Goal: Task Accomplishment & Management: Complete application form

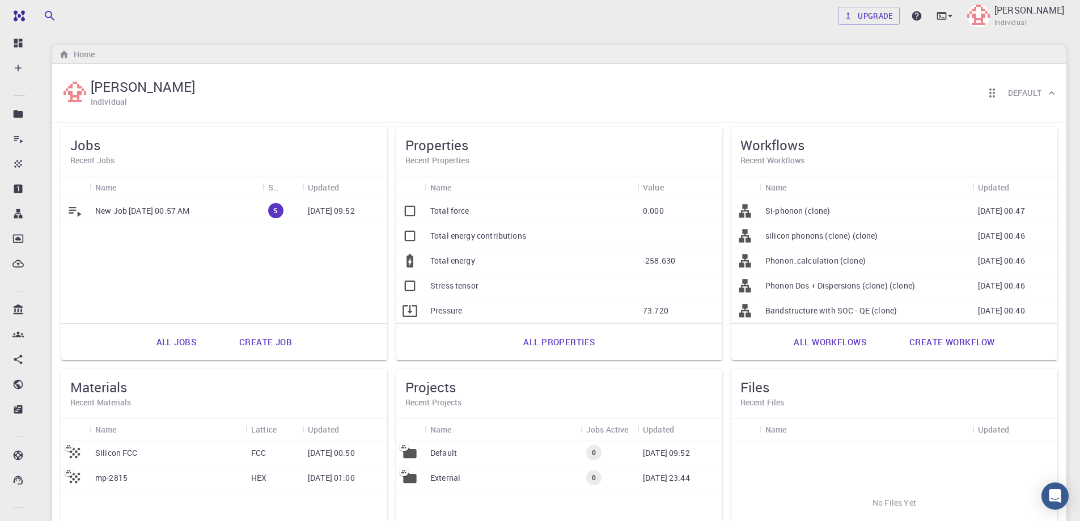
click at [168, 211] on p "New Job [DATE] 00:57 AM" at bounding box center [142, 210] width 94 height 11
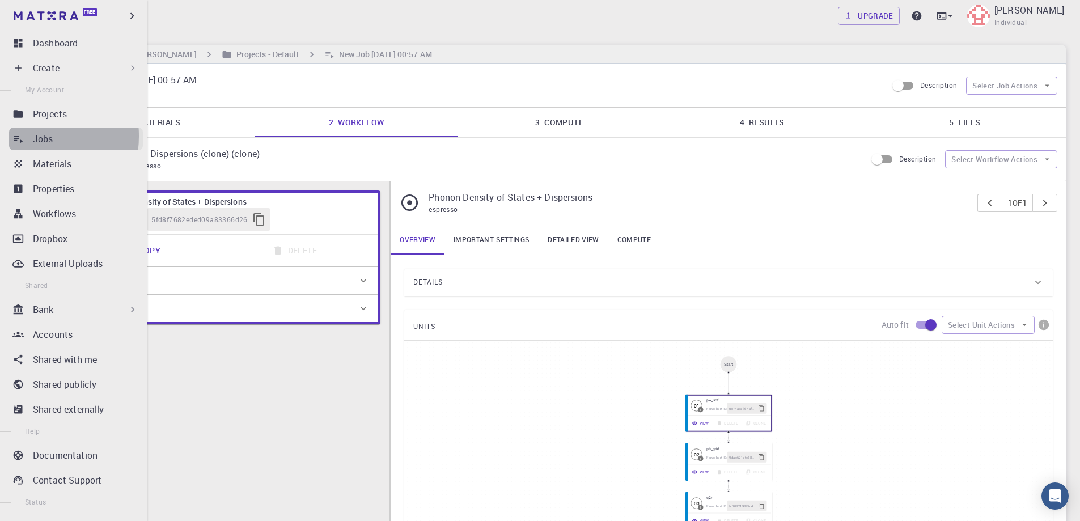
click at [23, 136] on icon at bounding box center [17, 138] width 11 height 11
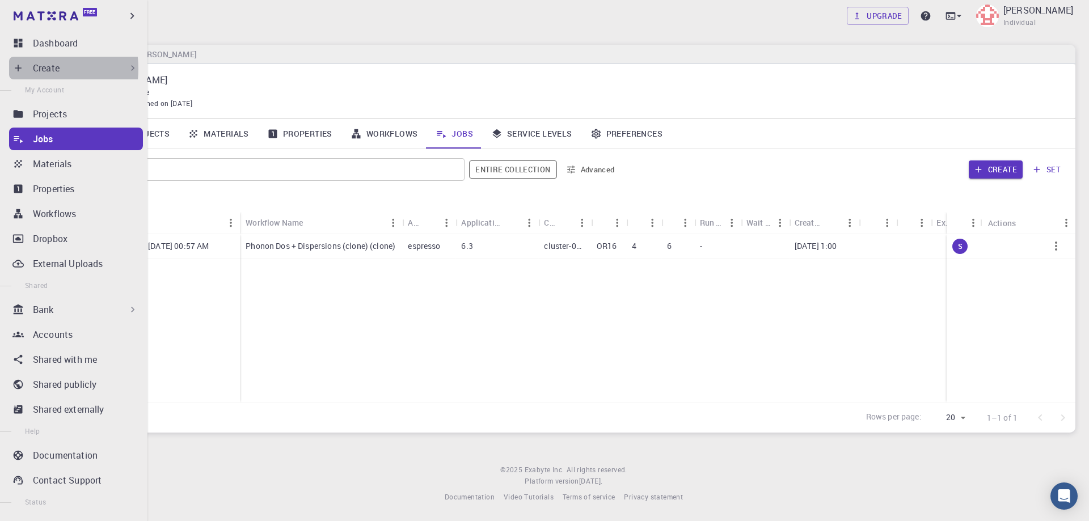
click at [28, 69] on div "Create" at bounding box center [76, 68] width 134 height 23
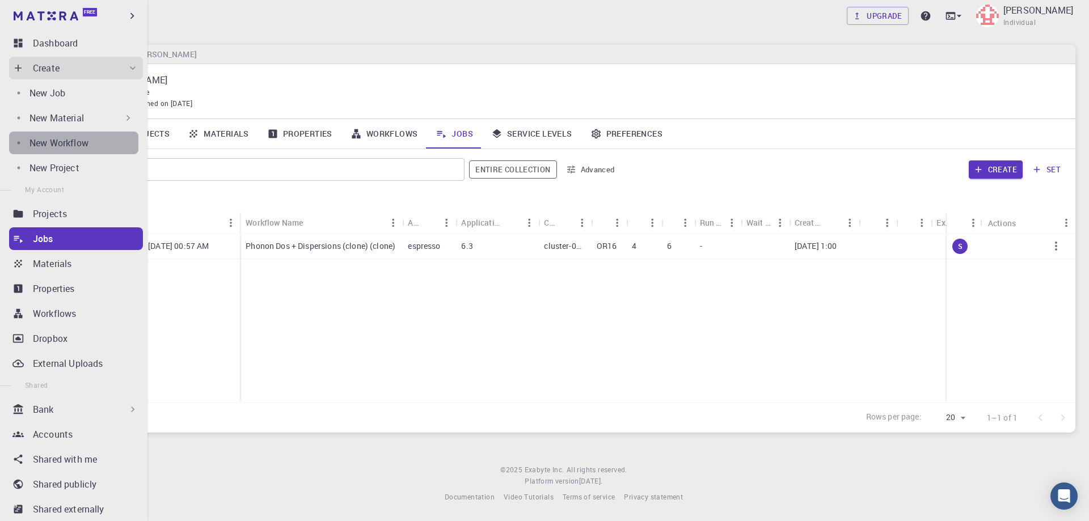
click at [74, 140] on p "New Workflow" at bounding box center [58, 143] width 59 height 14
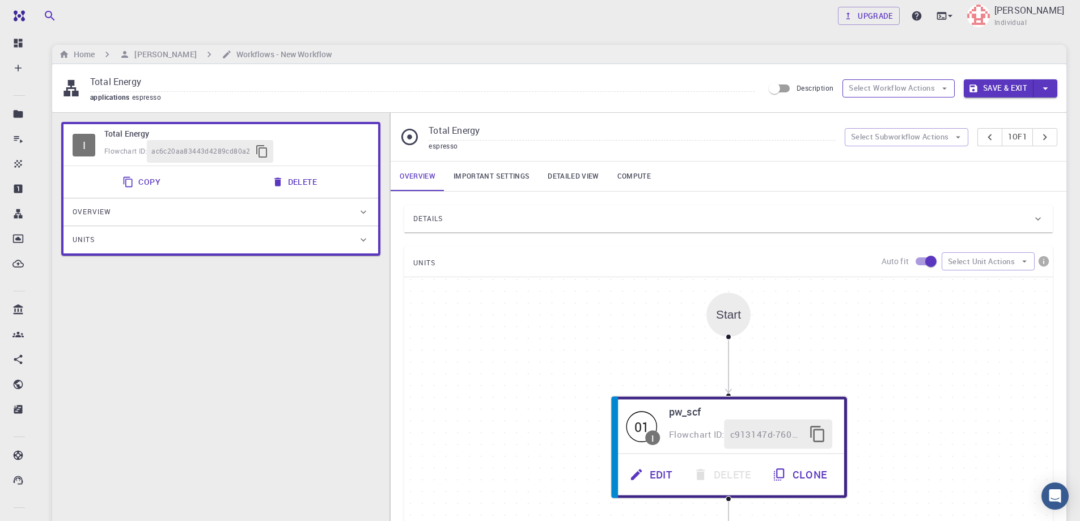
click at [932, 87] on button "Select Workflow Actions" at bounding box center [899, 88] width 112 height 18
click at [797, 112] on div "Total Energy applications espresso Description Select Workflow Actions Save & E…" at bounding box center [559, 88] width 1014 height 48
click at [915, 133] on button "Select Subworkflow Actions" at bounding box center [907, 137] width 124 height 18
click at [783, 123] on input "Total Energy" at bounding box center [632, 131] width 407 height 19
click at [896, 91] on button "Select Workflow Actions" at bounding box center [899, 88] width 112 height 18
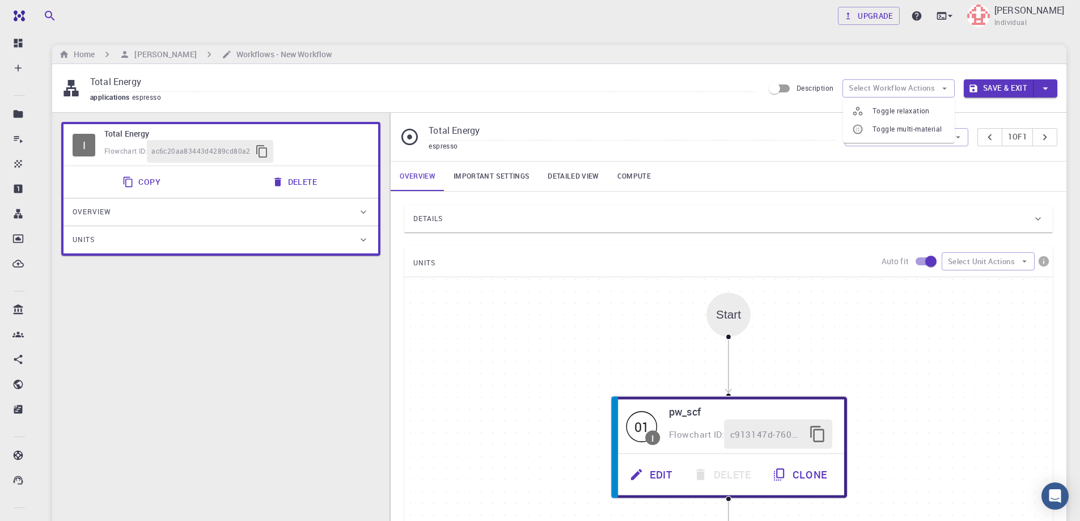
click at [778, 119] on div "Total Energy espresso Select Subworkflow Actions 1 of 1" at bounding box center [729, 137] width 676 height 48
click at [921, 134] on button "Select Subworkflow Actions" at bounding box center [907, 137] width 124 height 18
click at [676, 101] on div "applications espresso" at bounding box center [422, 97] width 665 height 11
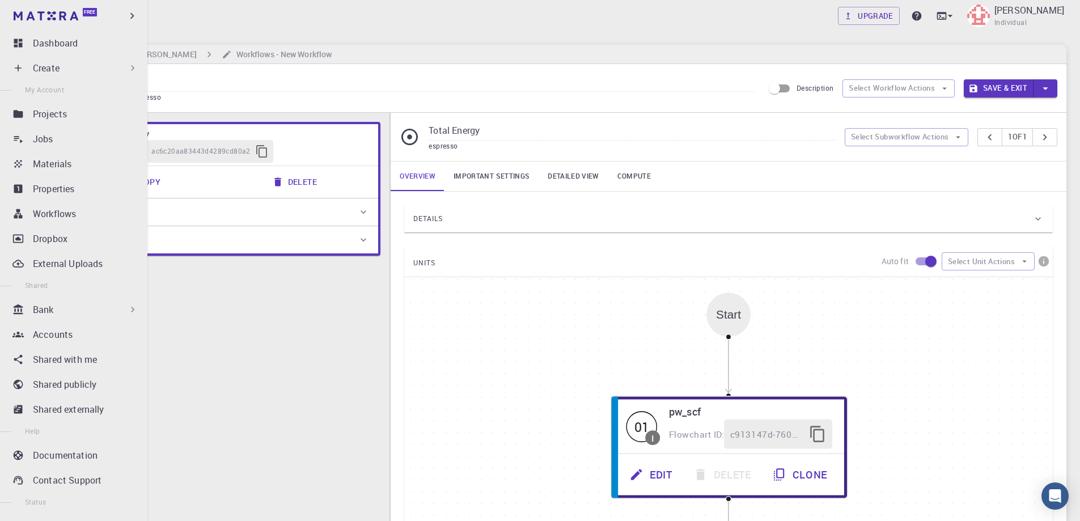
click at [23, 65] on icon at bounding box center [17, 67] width 11 height 11
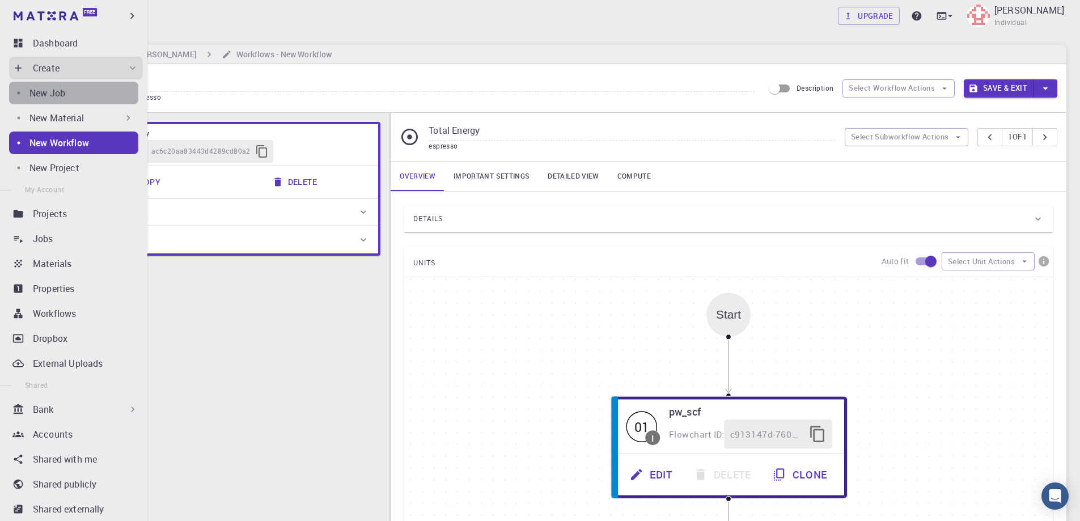
click at [94, 88] on div "New Job" at bounding box center [83, 93] width 109 height 14
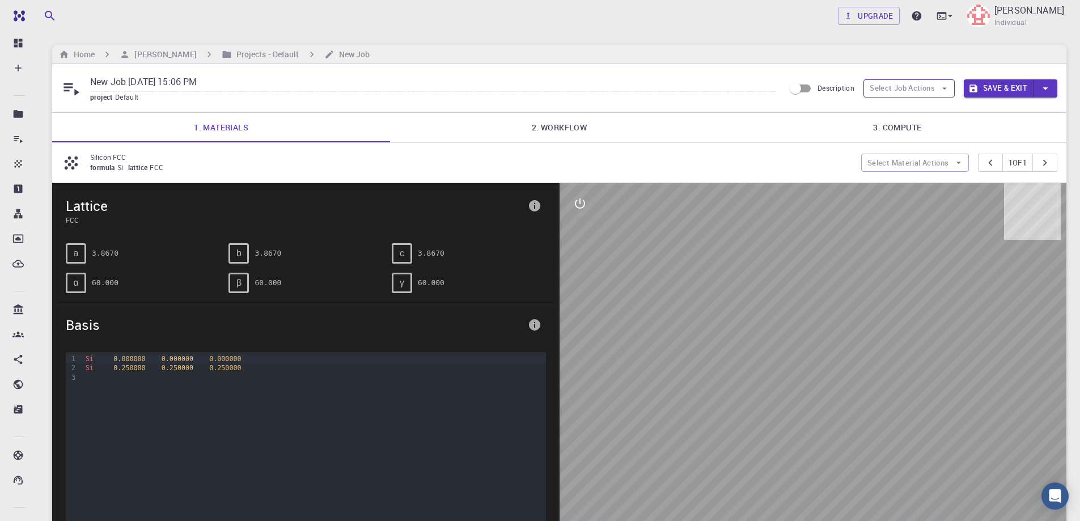
click at [937, 89] on button "Select Job Actions" at bounding box center [909, 88] width 91 height 18
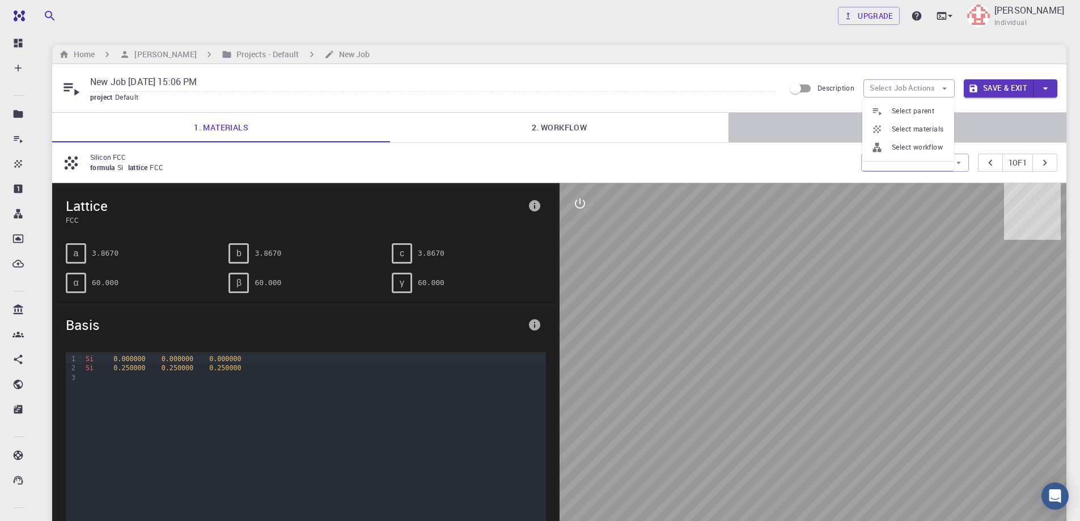
click at [785, 129] on link "3. Compute" at bounding box center [898, 127] width 338 height 29
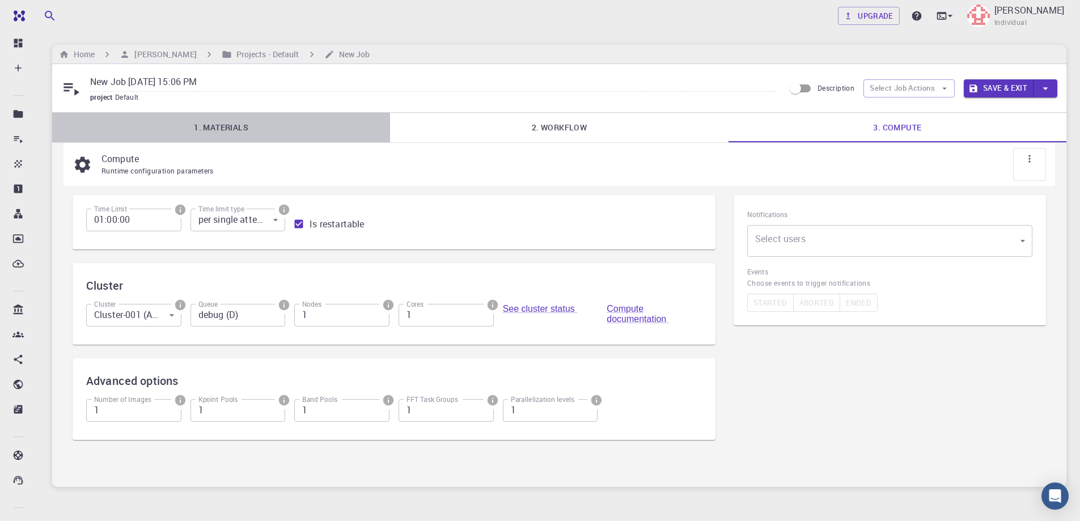
click at [239, 129] on link "1. Materials" at bounding box center [221, 127] width 338 height 29
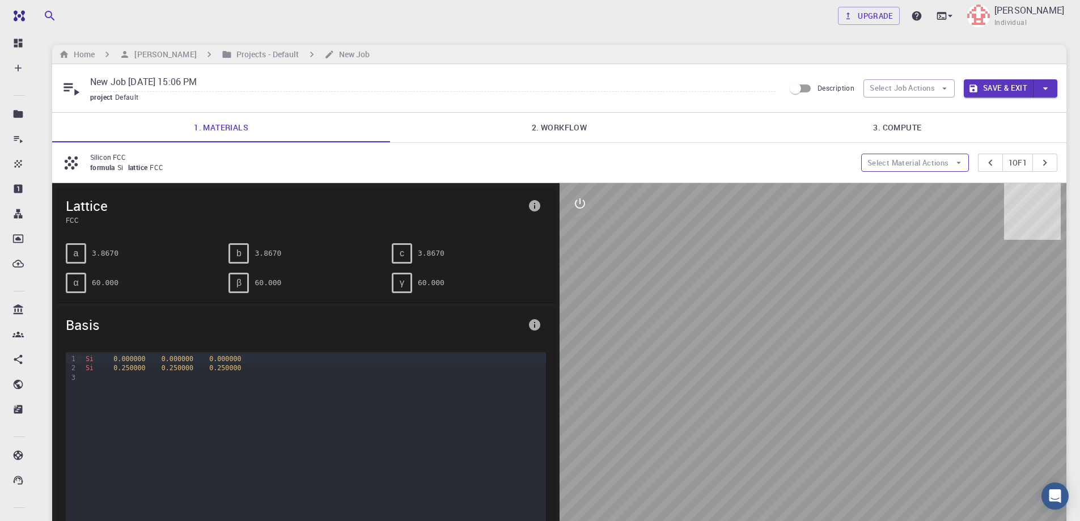
click at [910, 161] on button "Select Material Actions" at bounding box center [915, 163] width 108 height 18
click at [904, 180] on span "Add materials" at bounding box center [920, 185] width 69 height 11
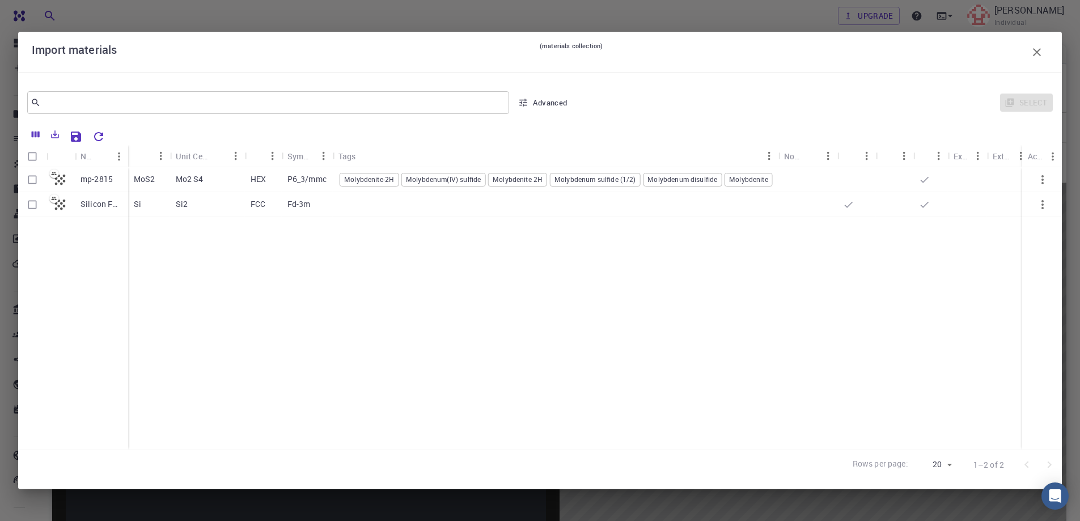
click at [532, 103] on button "Advanced" at bounding box center [543, 103] width 59 height 18
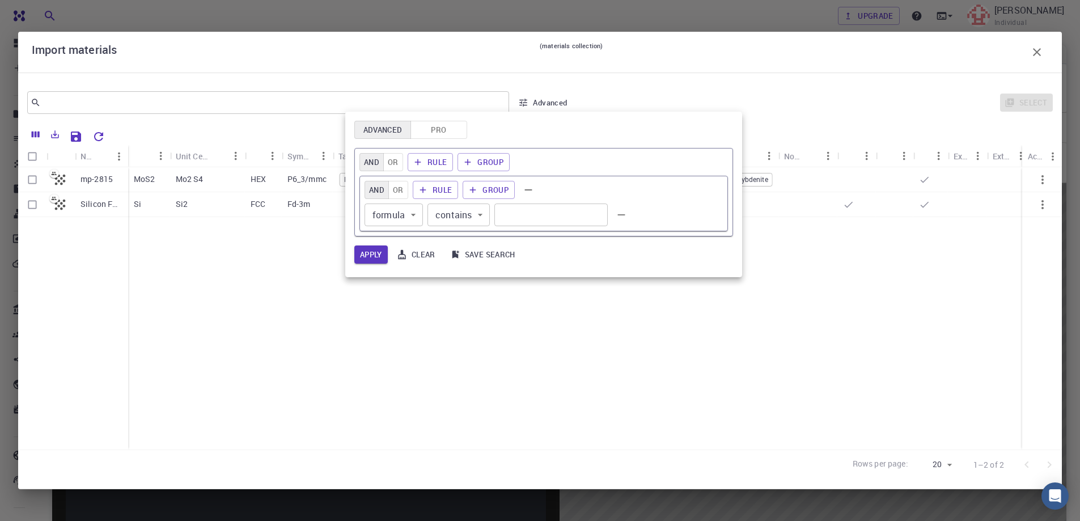
click at [634, 81] on div at bounding box center [540, 260] width 1080 height 521
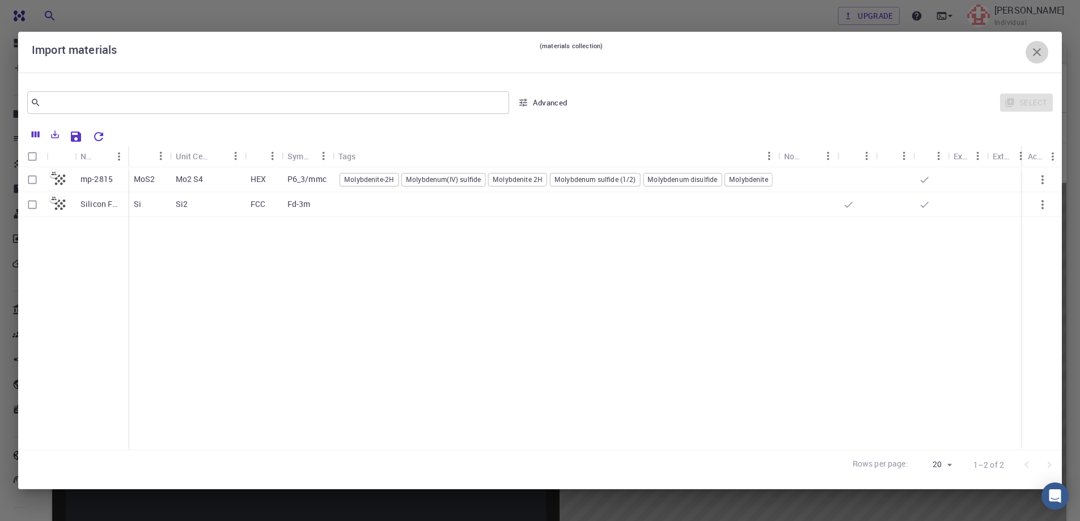
click at [1039, 50] on icon "button" at bounding box center [1037, 52] width 8 height 8
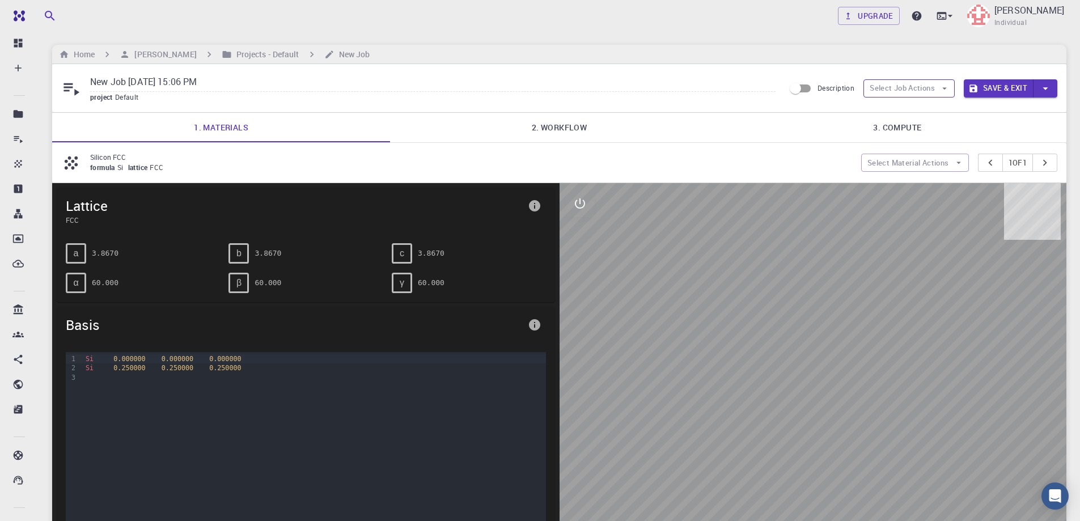
click at [924, 88] on button "Select Job Actions" at bounding box center [909, 88] width 91 height 18
click at [913, 128] on span "Select materials" at bounding box center [918, 129] width 53 height 11
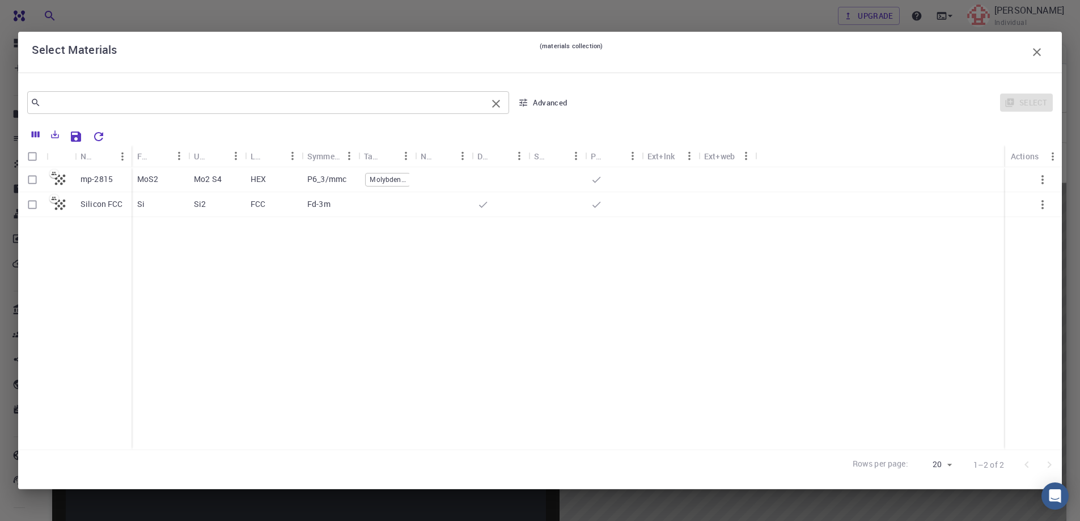
click at [230, 97] on input "text" at bounding box center [264, 103] width 446 height 16
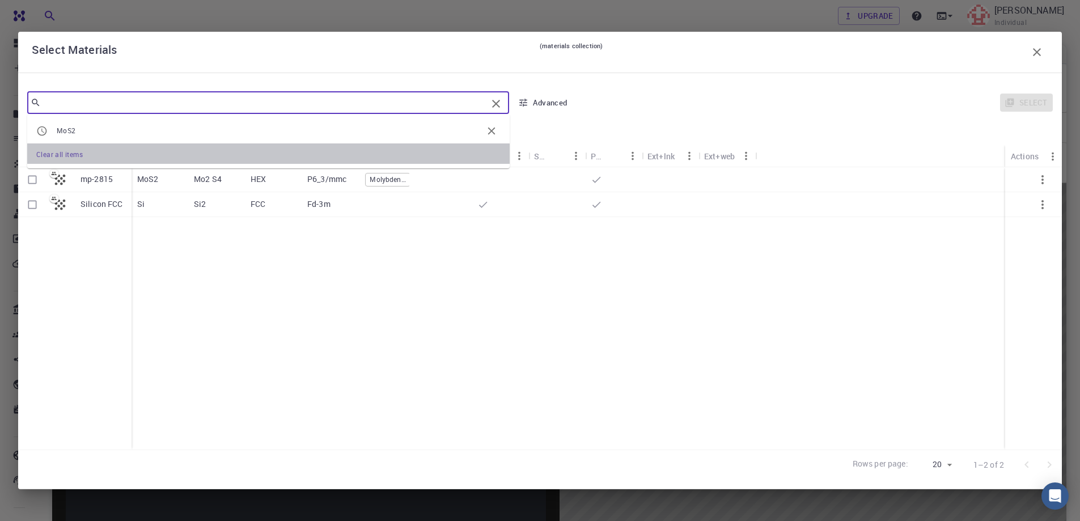
click at [69, 157] on span "Clear all items" at bounding box center [59, 154] width 46 height 9
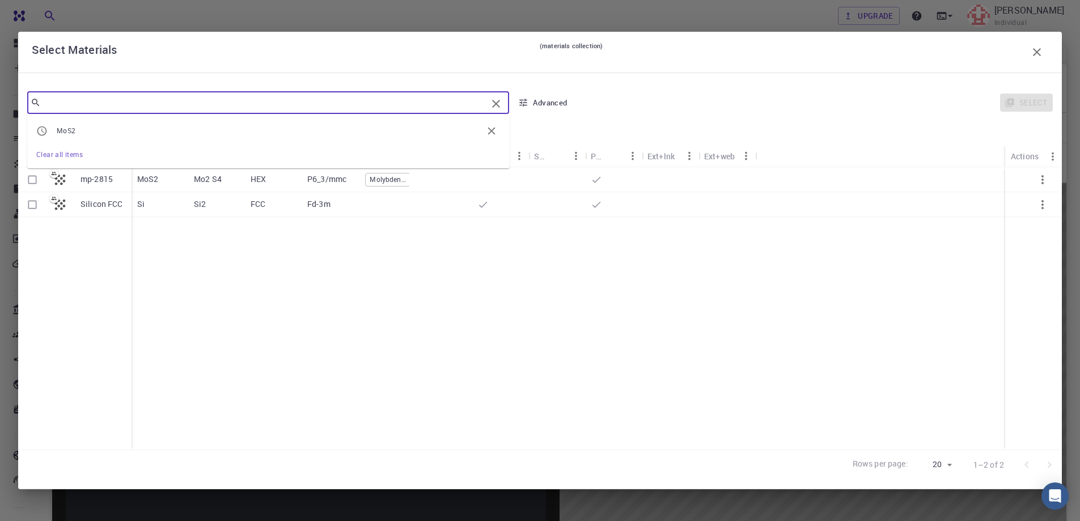
click at [232, 99] on input "text" at bounding box center [264, 103] width 446 height 16
type input "MoS2"
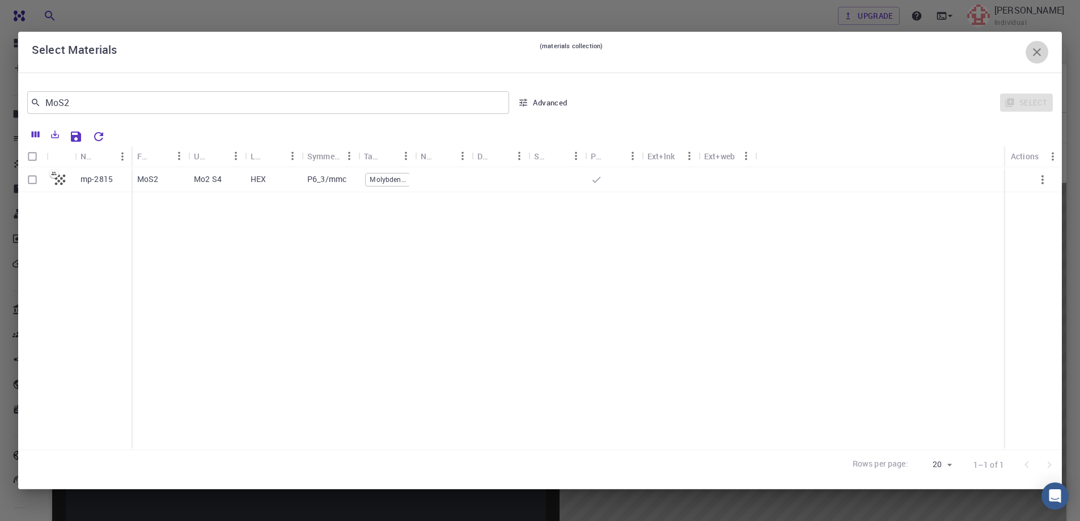
click at [1042, 46] on icon "button" at bounding box center [1037, 52] width 14 height 14
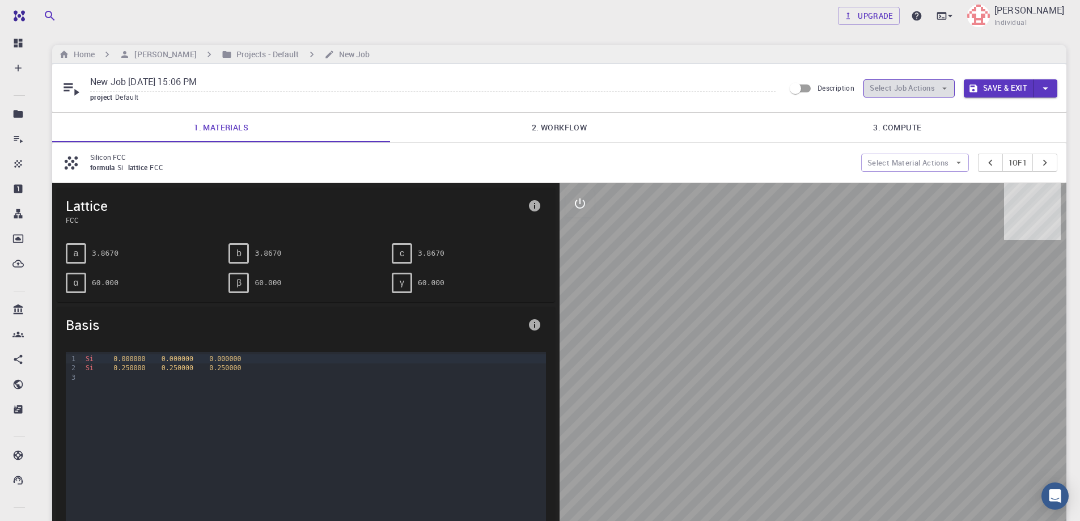
click at [919, 87] on button "Select Job Actions" at bounding box center [909, 88] width 91 height 18
click at [905, 105] on span "Select parent" at bounding box center [918, 110] width 53 height 11
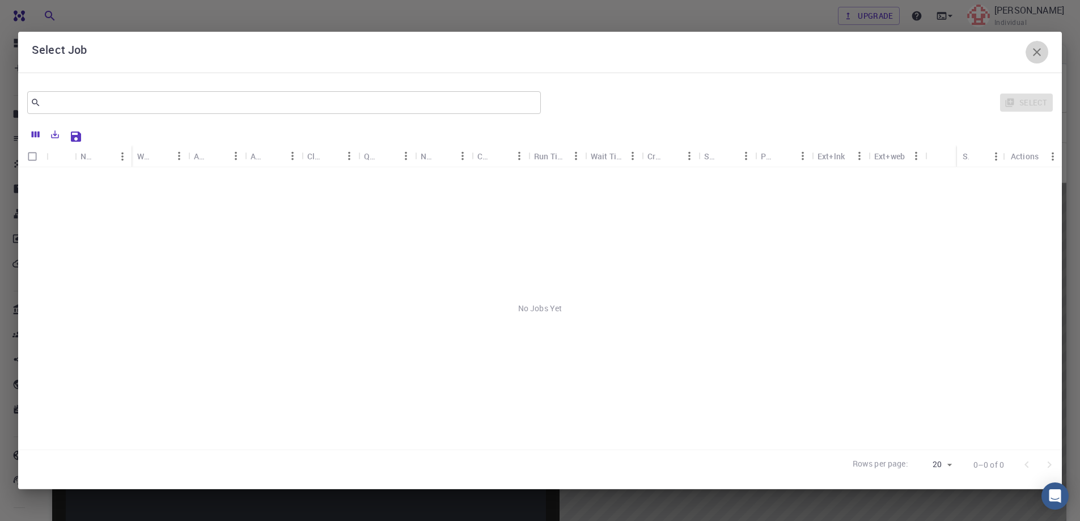
click at [1041, 53] on icon "button" at bounding box center [1037, 52] width 14 height 14
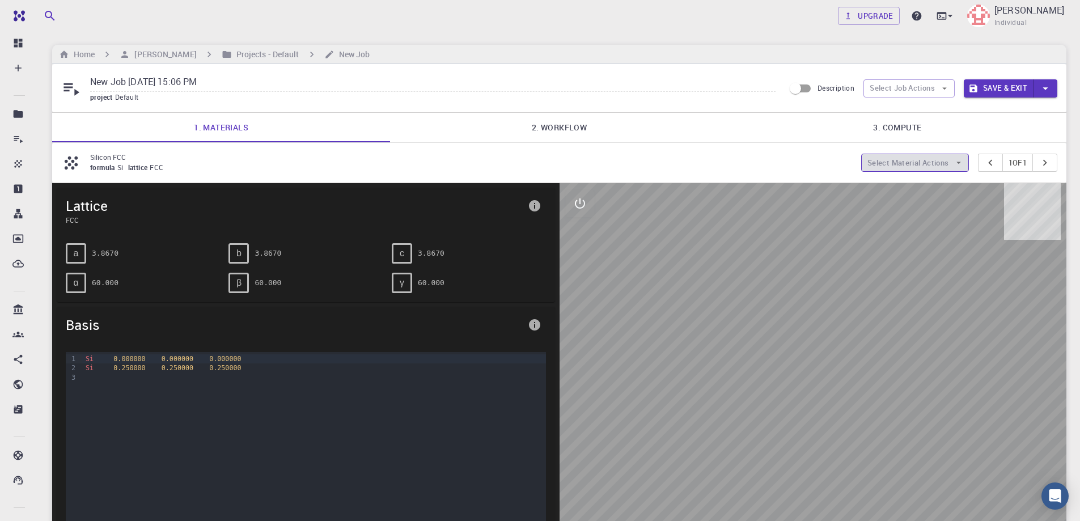
click at [956, 162] on icon "button" at bounding box center [959, 163] width 10 height 10
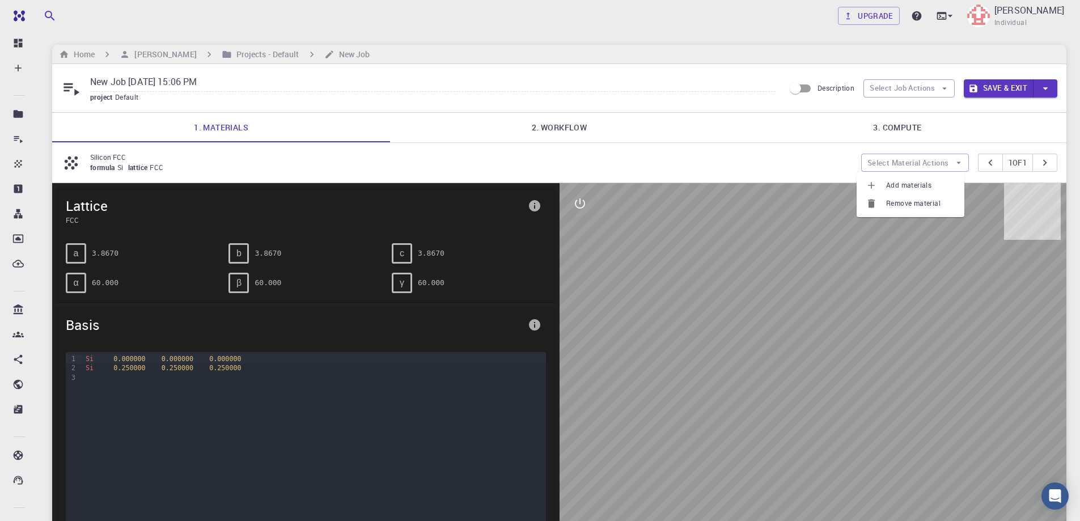
click at [933, 178] on li "Add materials" at bounding box center [911, 185] width 108 height 18
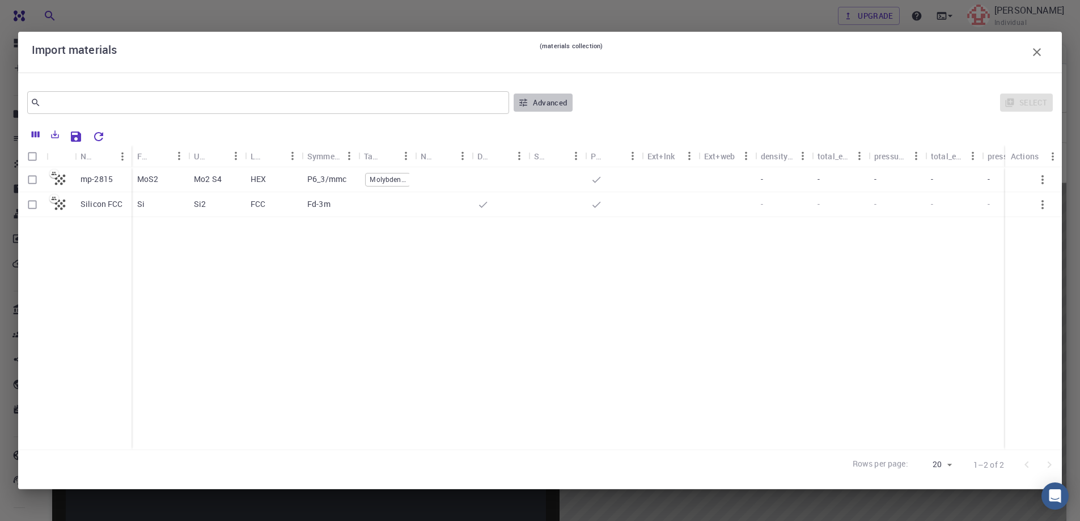
click at [526, 103] on icon "button" at bounding box center [524, 103] width 8 height 8
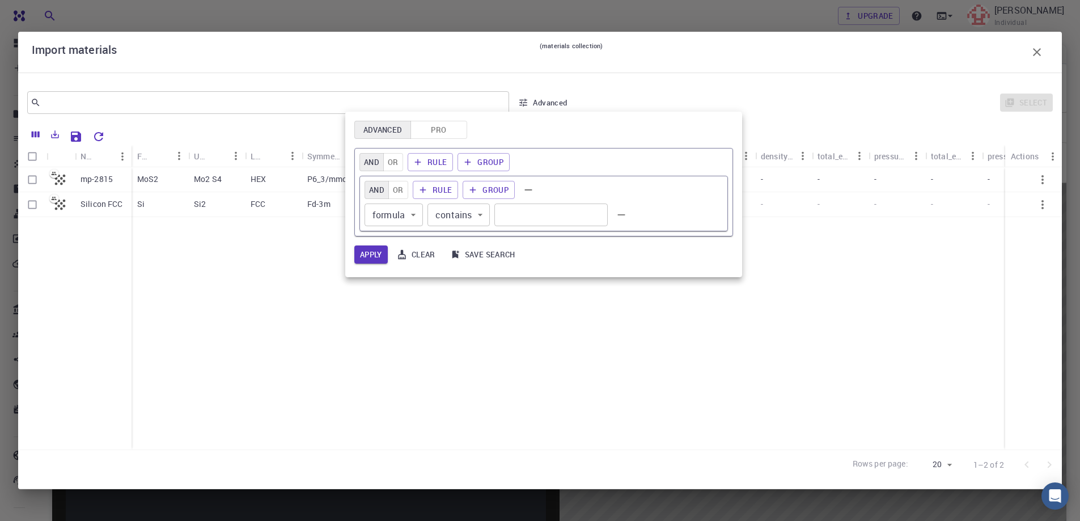
click at [645, 81] on div at bounding box center [540, 260] width 1080 height 521
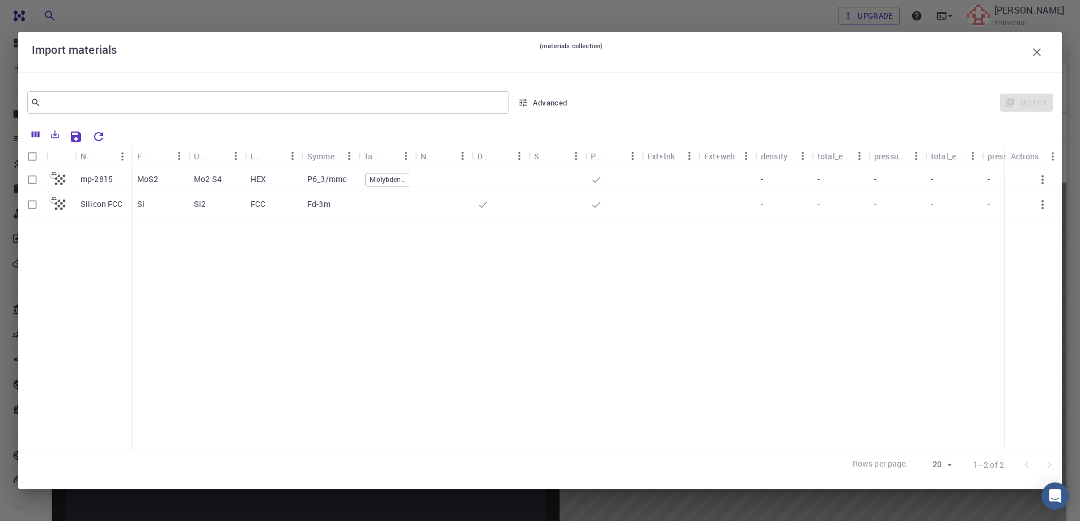
click at [1038, 50] on icon "button" at bounding box center [1037, 52] width 14 height 14
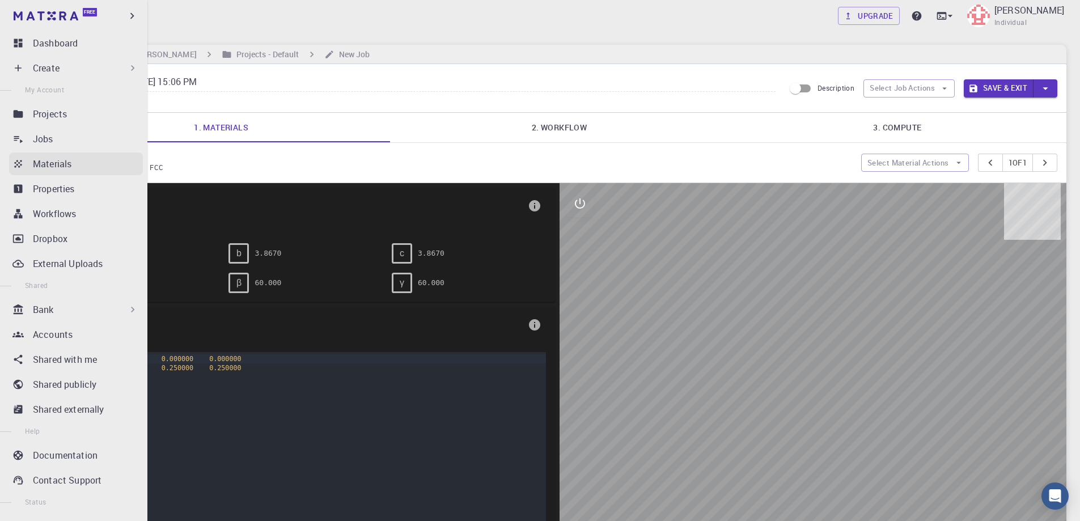
click at [52, 166] on p "Materials" at bounding box center [52, 164] width 39 height 14
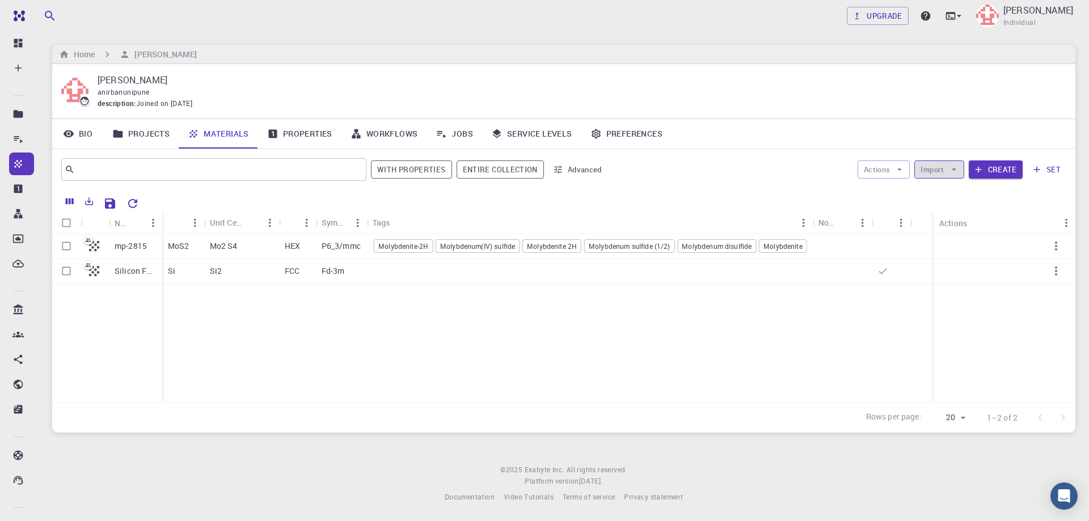
click at [953, 170] on icon "button" at bounding box center [954, 169] width 10 height 10
click at [378, 130] on link "Workflows" at bounding box center [384, 133] width 86 height 29
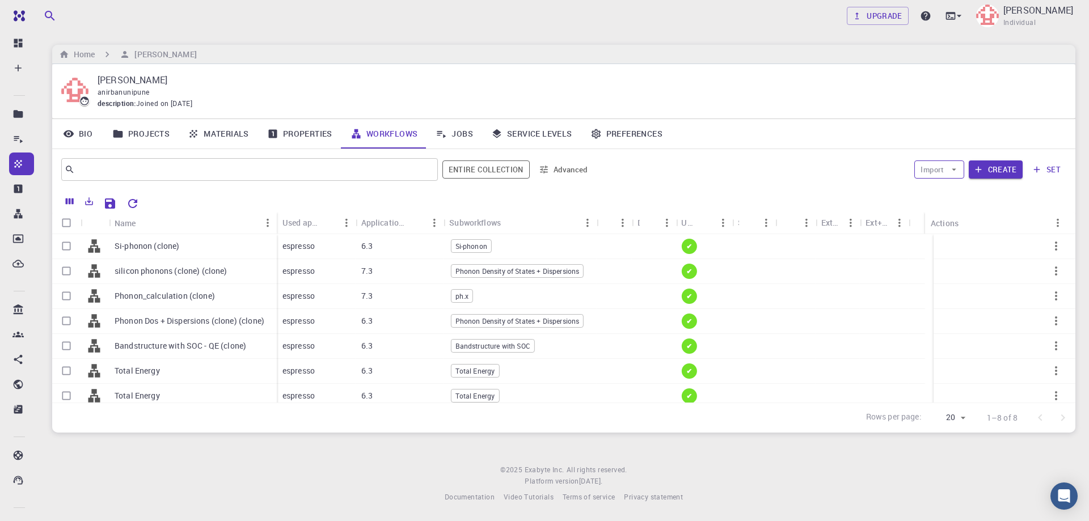
click at [952, 167] on icon "button" at bounding box center [954, 169] width 10 height 10
click at [952, 194] on span "Import From Bank" at bounding box center [974, 192] width 58 height 11
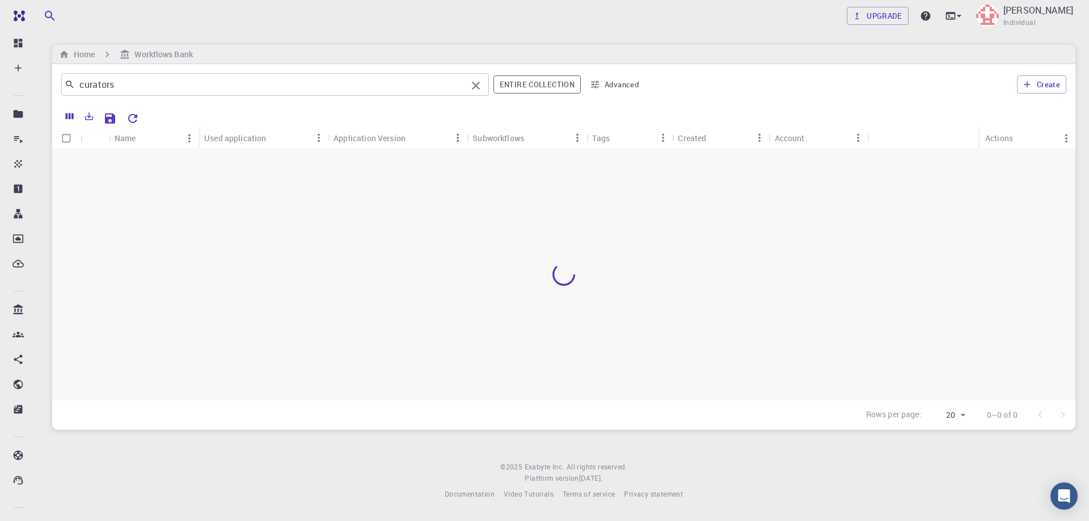
click at [480, 82] on icon "Clear" at bounding box center [476, 86] width 8 height 8
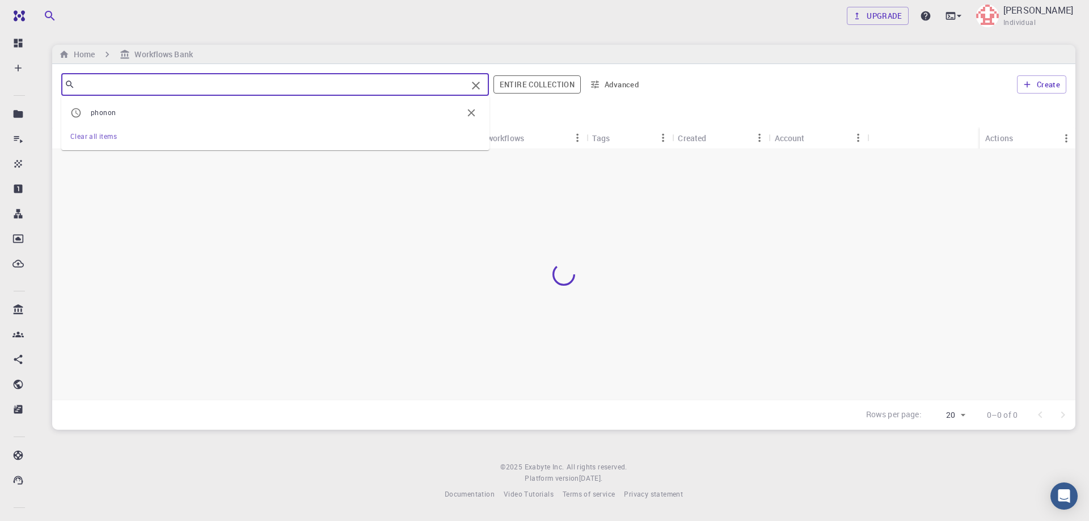
click at [293, 83] on input "text" at bounding box center [271, 85] width 392 height 16
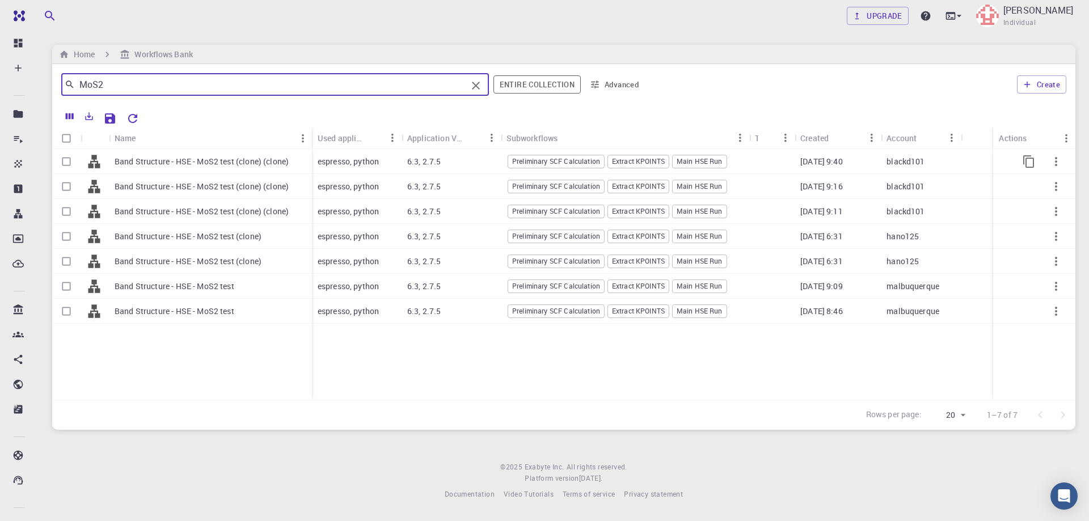
type input "MoS2"
click at [67, 160] on input "Select row" at bounding box center [67, 162] width 22 height 22
checkbox input "true"
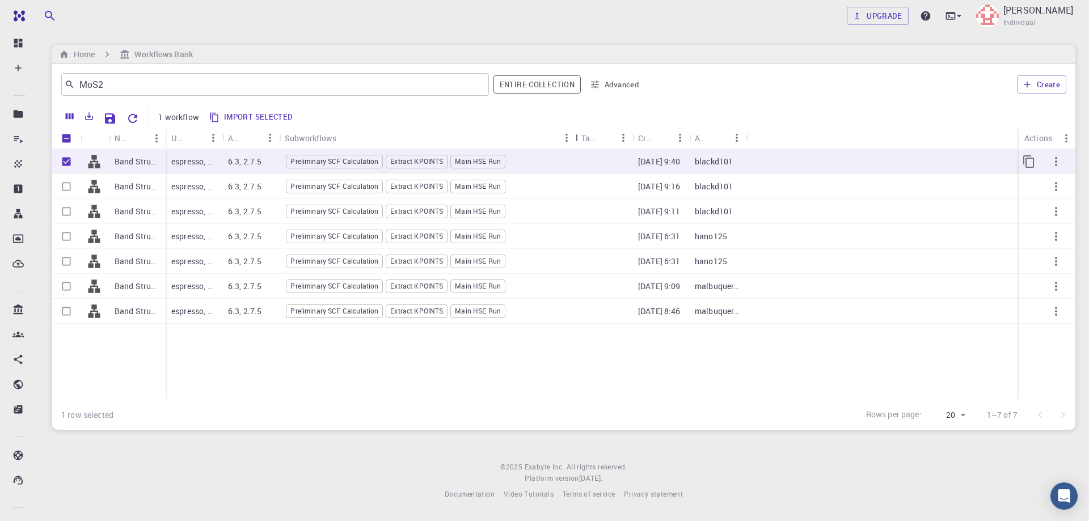
drag, startPoint x: 335, startPoint y: 138, endPoint x: 575, endPoint y: 161, distance: 241.0
click at [575, 161] on div "Name Used application Application Version Subworkflows Tags Created Account Act…" at bounding box center [563, 263] width 1023 height 273
click at [257, 115] on button "Import selected" at bounding box center [252, 117] width 92 height 18
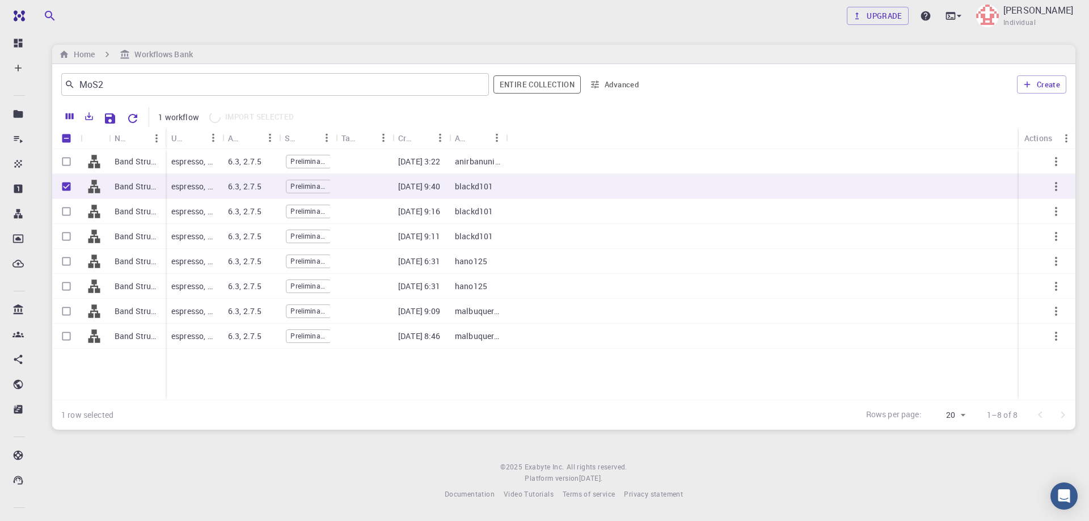
checkbox input "false"
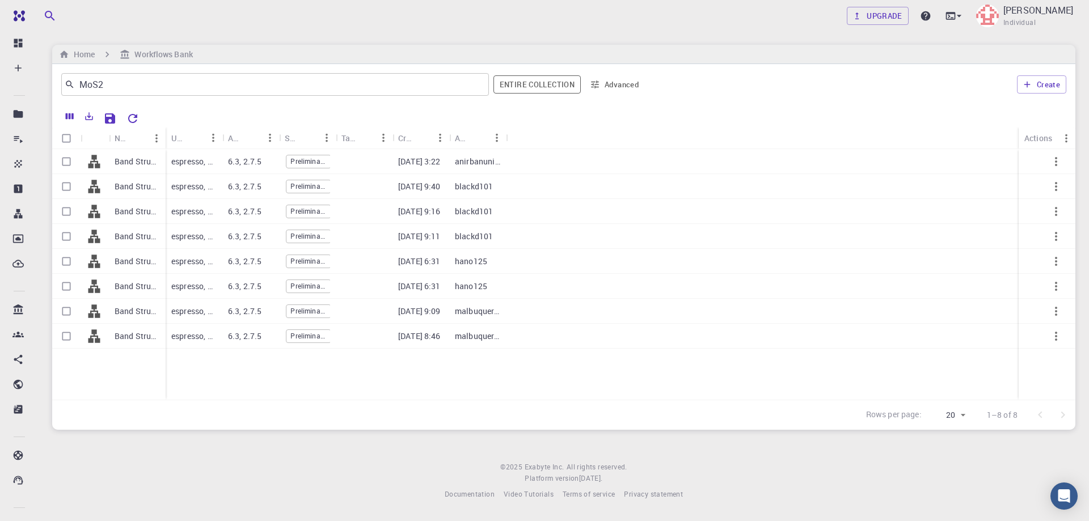
click at [977, 45] on div "Home Workflows Bank" at bounding box center [563, 54] width 1023 height 19
click at [957, 58] on div "Home Workflows Bank" at bounding box center [563, 54] width 1023 height 19
click at [957, 44] on div "Upgrade [PERSON_NAME] Individual Home Workflows Bank MoS2 ​ Entire collection A…" at bounding box center [564, 259] width 1050 height 518
click at [358, 460] on div "Upgrade [PERSON_NAME] Individual Home Workflows Bank MoS2 ​ Entire collection A…" at bounding box center [564, 259] width 1050 height 518
click at [1029, 83] on icon "button" at bounding box center [1027, 84] width 10 height 10
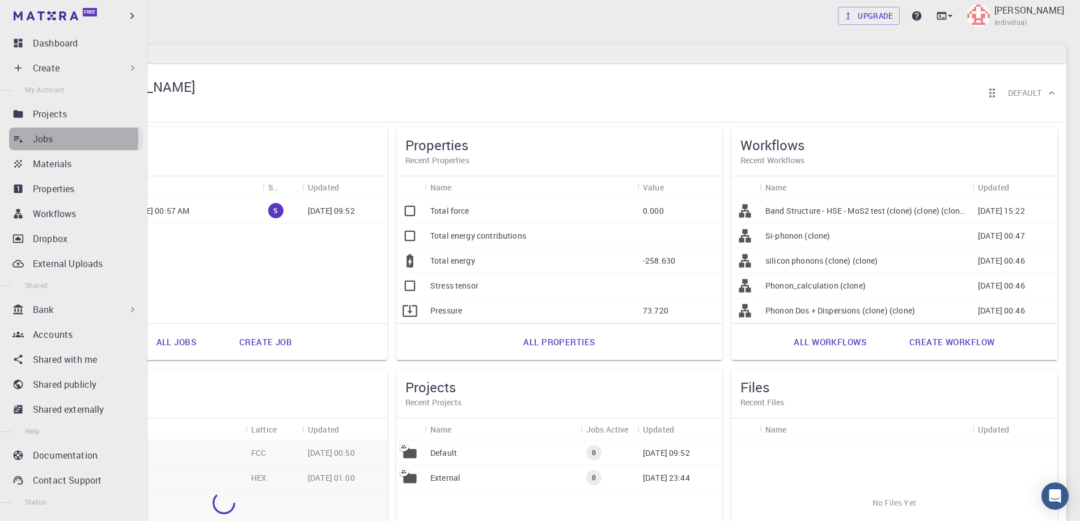
click at [16, 138] on icon at bounding box center [17, 138] width 11 height 11
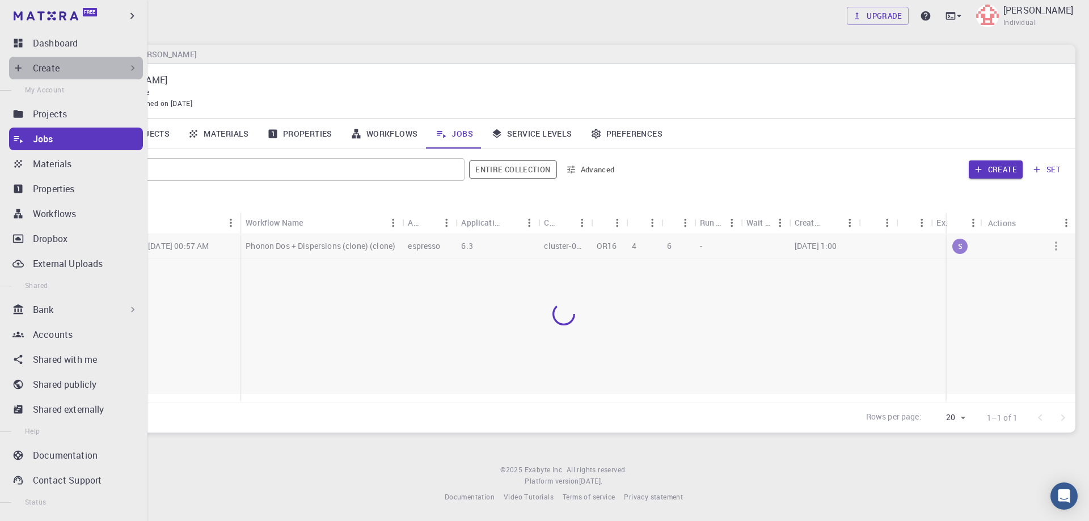
click at [90, 68] on div "Create" at bounding box center [85, 68] width 105 height 14
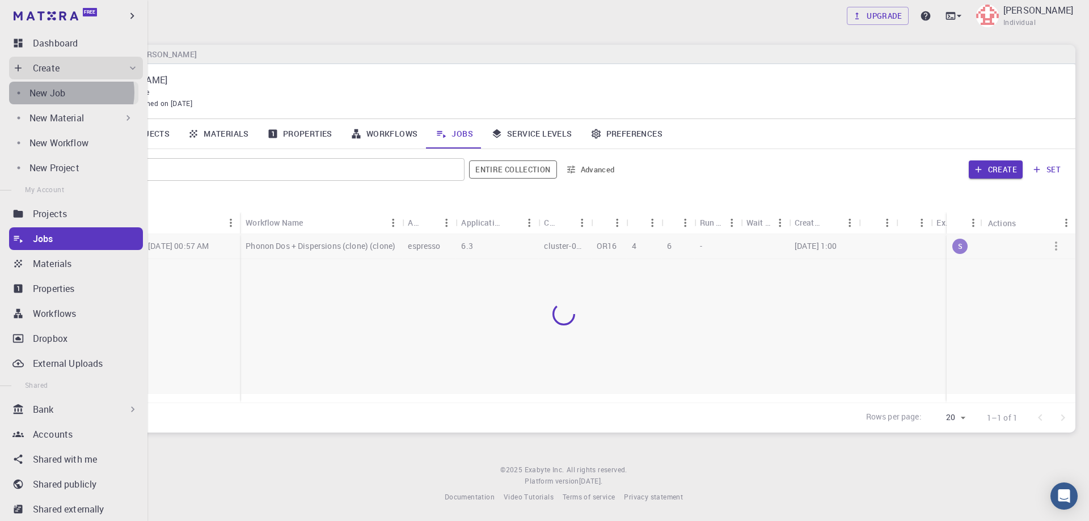
click at [68, 92] on div "New Job" at bounding box center [83, 93] width 109 height 14
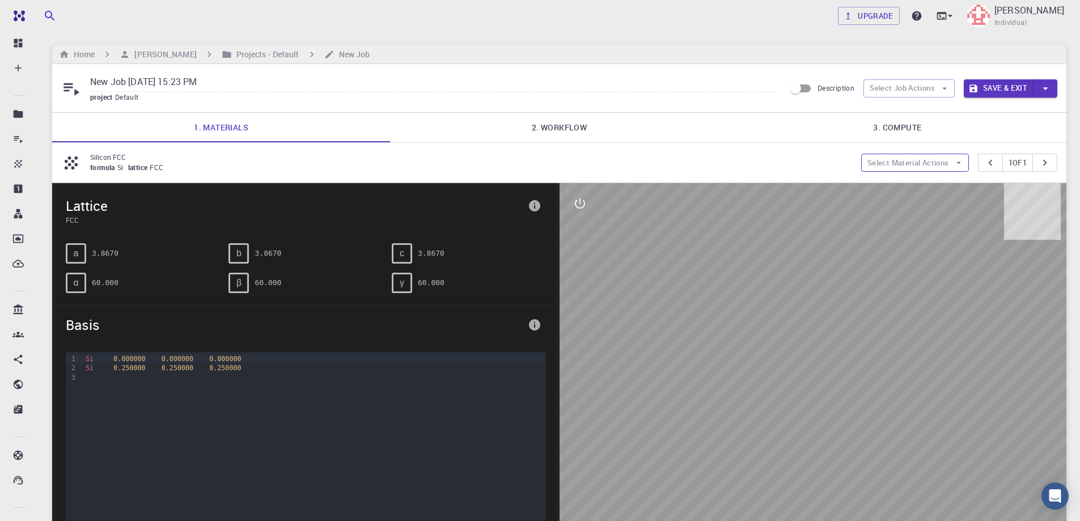
click at [894, 163] on button "Select Material Actions" at bounding box center [915, 163] width 108 height 18
click at [898, 180] on span "Add materials" at bounding box center [920, 185] width 69 height 11
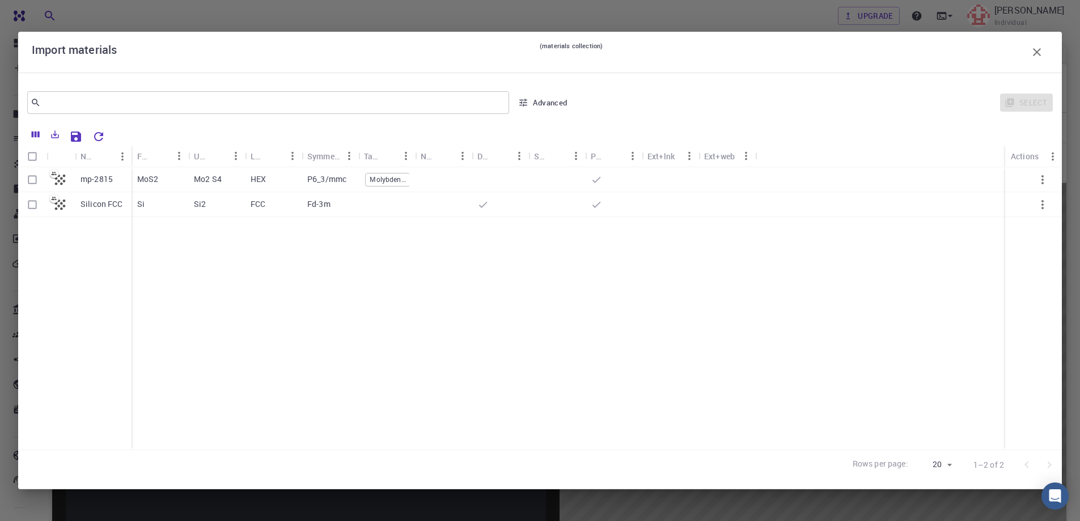
click at [29, 180] on input "Select row" at bounding box center [33, 180] width 22 height 22
checkbox input "true"
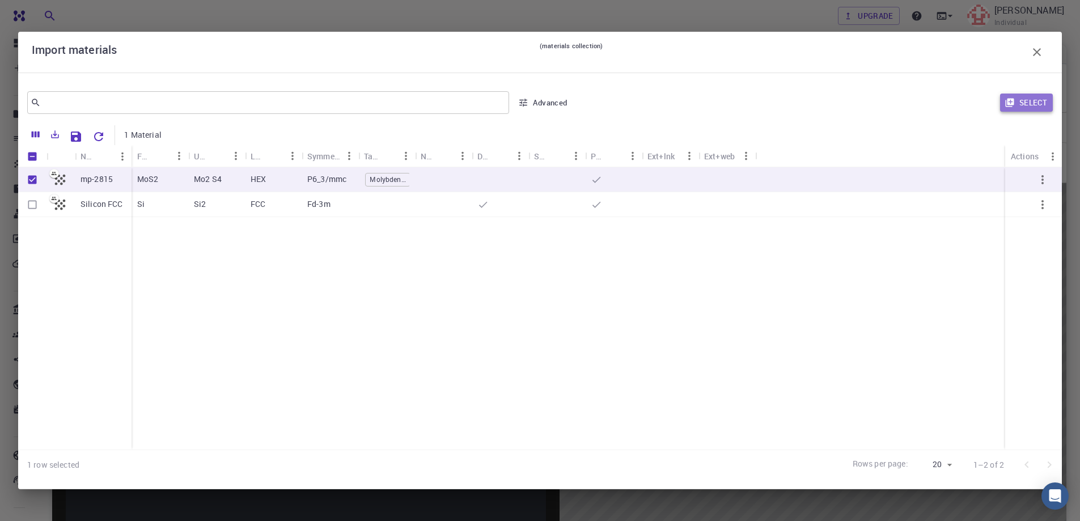
click at [1030, 100] on button "Select" at bounding box center [1026, 103] width 53 height 18
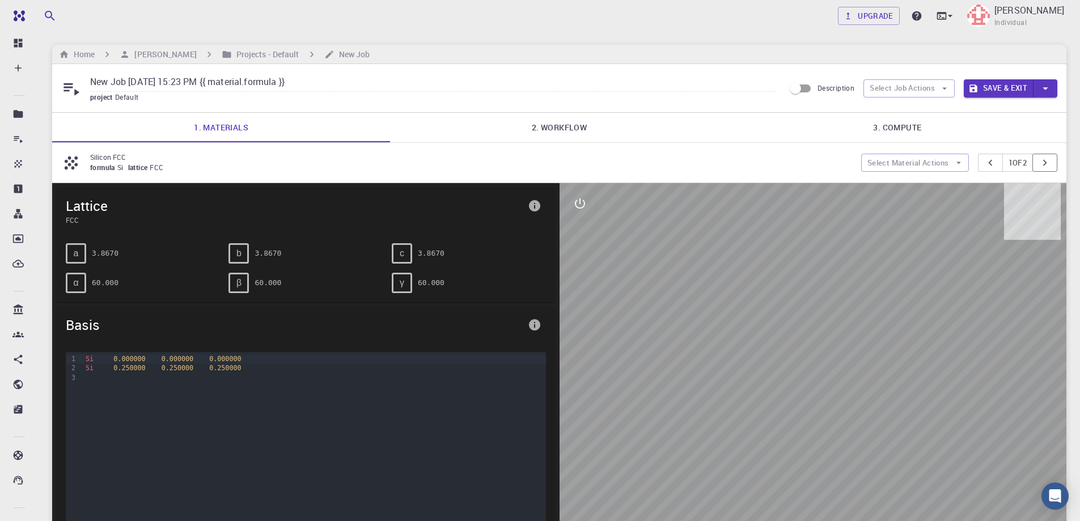
click at [1049, 162] on icon "pager" at bounding box center [1045, 162] width 12 height 12
click at [988, 158] on icon "pager" at bounding box center [990, 162] width 12 height 12
click at [940, 90] on icon "button" at bounding box center [944, 88] width 10 height 10
click at [718, 160] on p "Silicon FCC" at bounding box center [471, 157] width 762 height 10
click at [585, 203] on icon "interactive" at bounding box center [580, 203] width 10 height 10
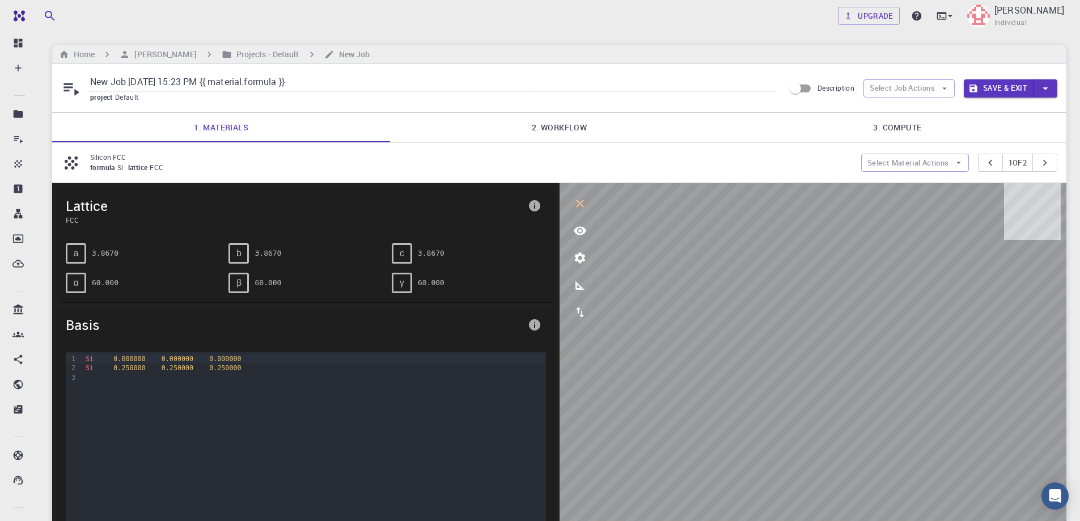
click at [644, 167] on div "formula Si lattice FCC" at bounding box center [471, 167] width 762 height 11
click at [579, 204] on icon "interactive" at bounding box center [580, 204] width 8 height 8
click at [533, 323] on icon "info" at bounding box center [534, 324] width 11 height 11
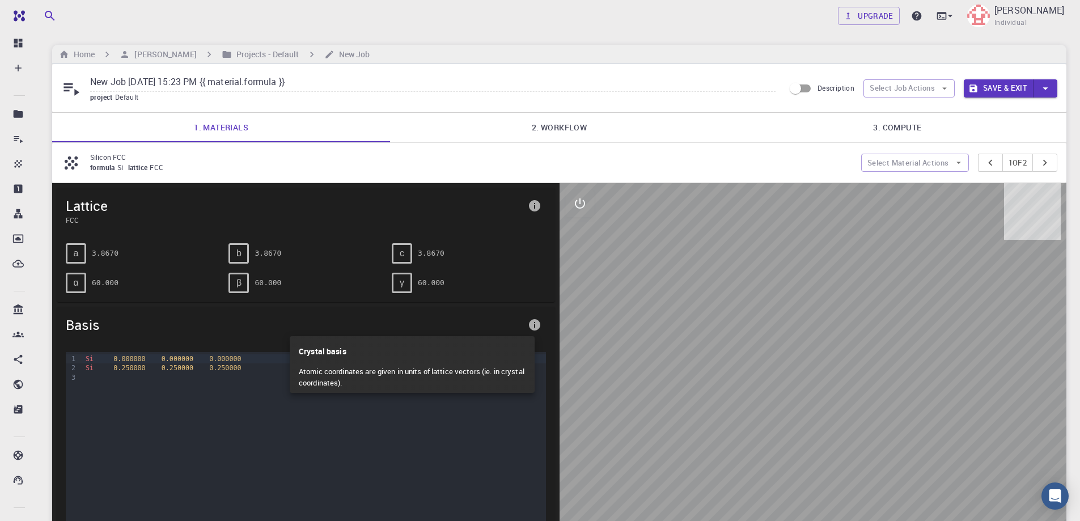
click at [729, 147] on div at bounding box center [540, 260] width 1080 height 521
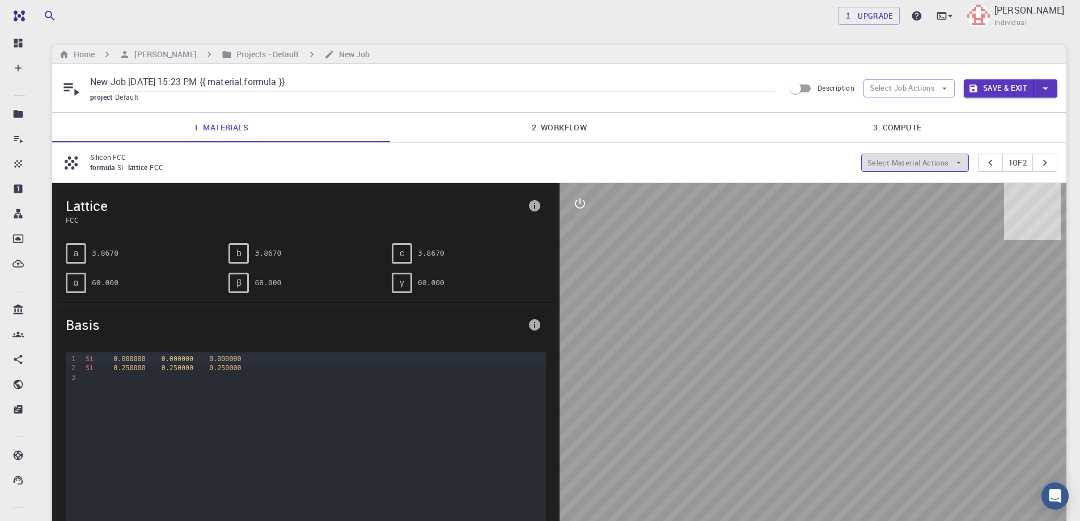
click at [954, 159] on icon "button" at bounding box center [959, 163] width 10 height 10
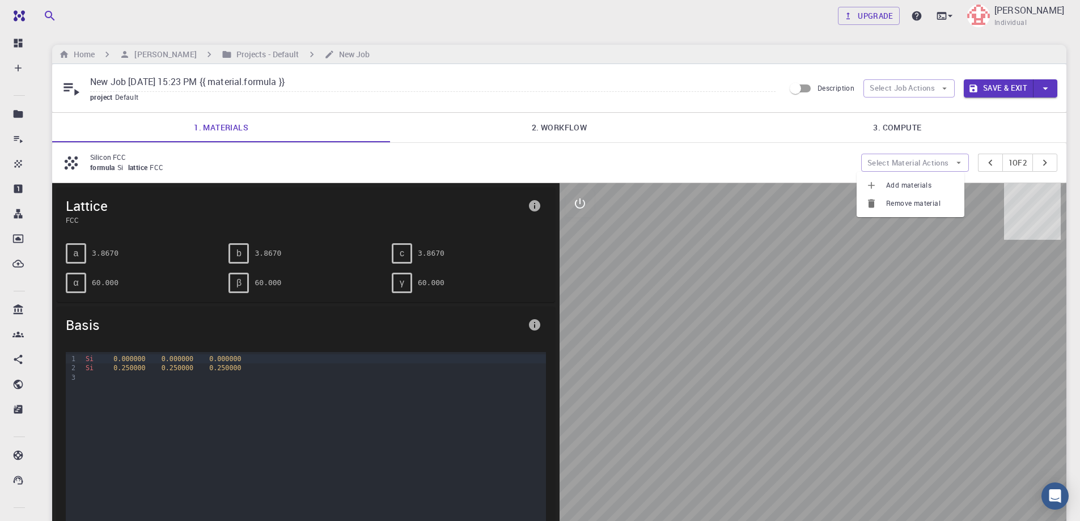
click at [915, 201] on span "Remove material" at bounding box center [920, 203] width 69 height 11
type input "New Job [DATE] 15:23 PM"
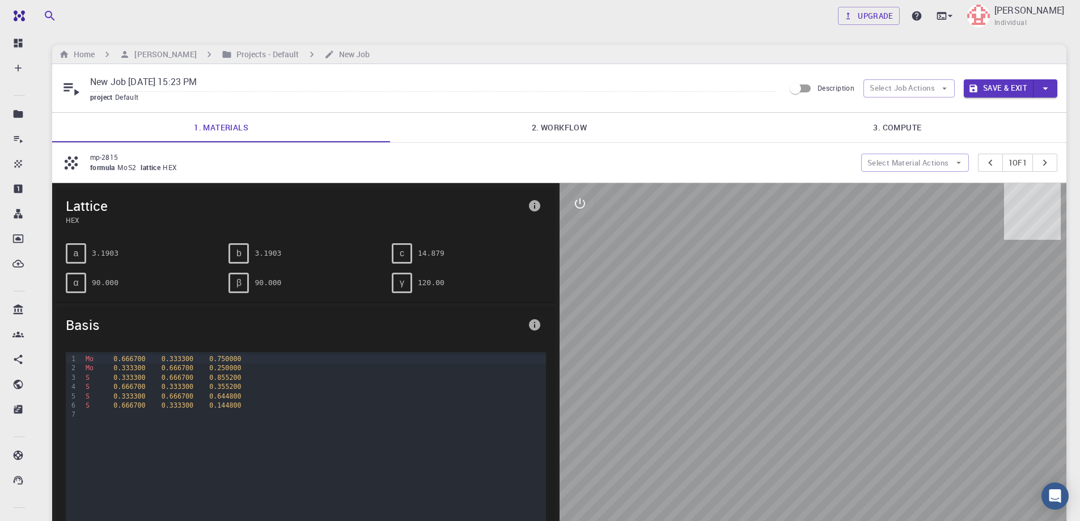
click at [723, 157] on p "mp-2815" at bounding box center [471, 157] width 762 height 10
click at [1048, 160] on icon "pager" at bounding box center [1045, 162] width 12 height 12
click at [565, 130] on link "2. Workflow" at bounding box center [559, 127] width 338 height 29
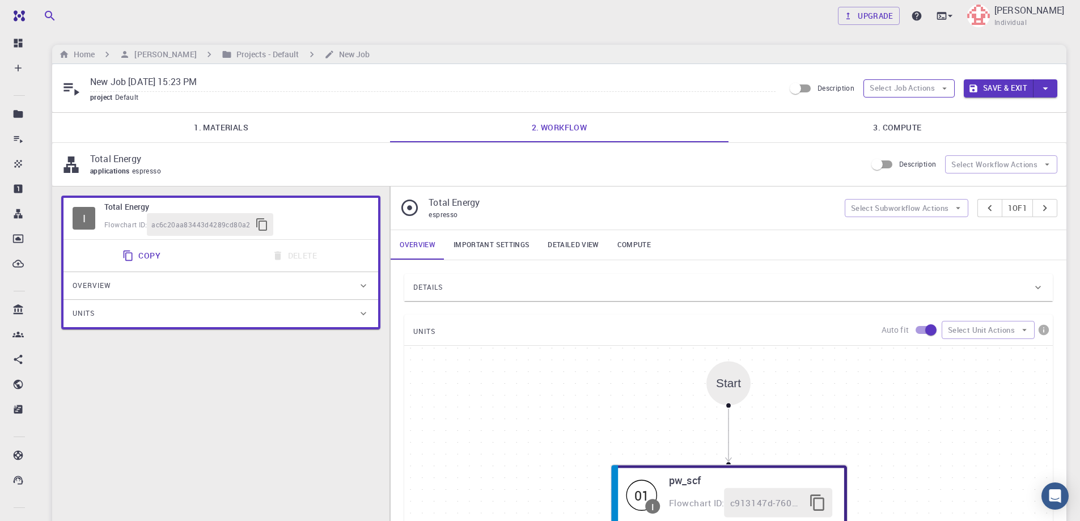
click at [941, 91] on icon "button" at bounding box center [944, 88] width 10 height 10
click at [915, 145] on span "Select workflow" at bounding box center [918, 147] width 53 height 11
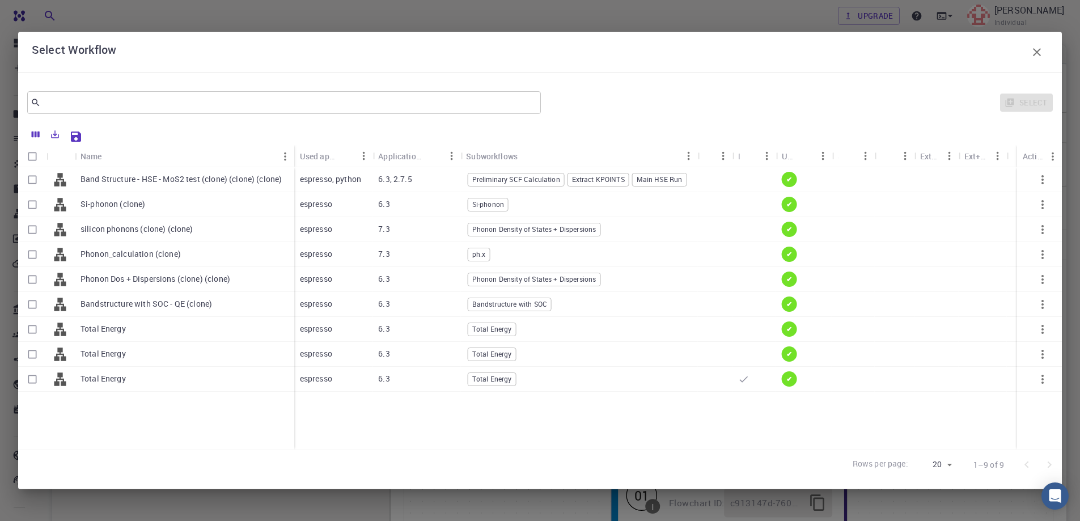
click at [32, 180] on input "Select row" at bounding box center [33, 180] width 22 height 22
checkbox input "true"
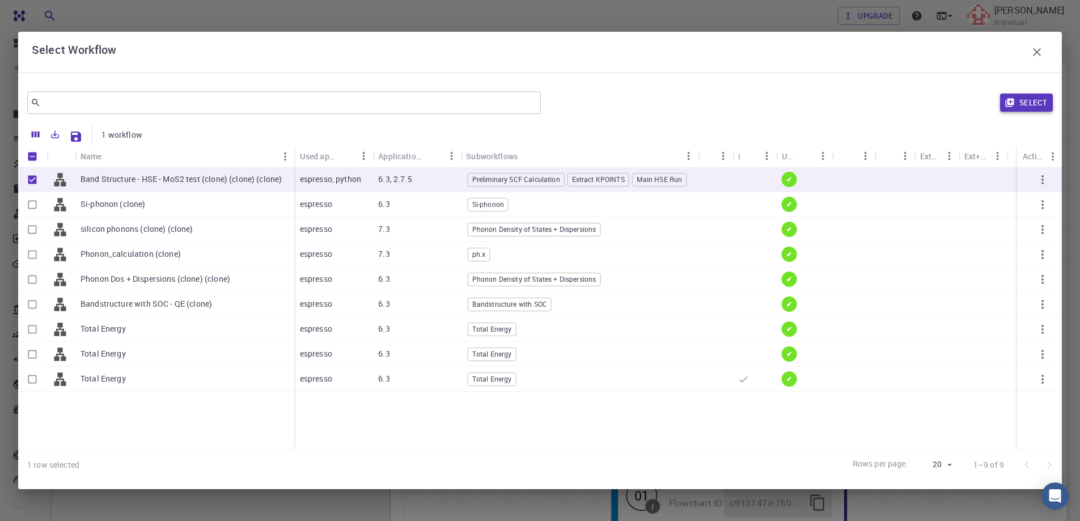
click at [1027, 100] on button "Select" at bounding box center [1026, 103] width 53 height 18
type input "Plane-wave Projector-augmented Wave Pseudopotential (Davidson Diagonalization, …"
type input "/export/share/pseudo/mo/gga/pbe/dojo-jth/1.1/paw/mo_pbe_dojo-jth_1.1.upf"
type input "/export/share/pseudo/s/gga/pbe/dojo-jth/1.1/paw/s_pbe_dojo-jth_1.1.upf"
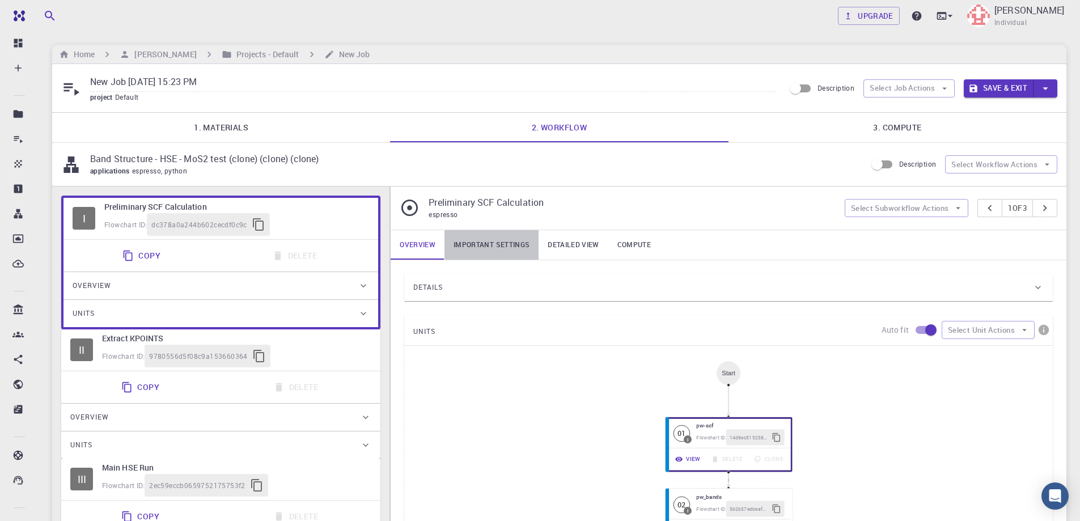
click at [504, 243] on link "Important settings" at bounding box center [492, 244] width 94 height 29
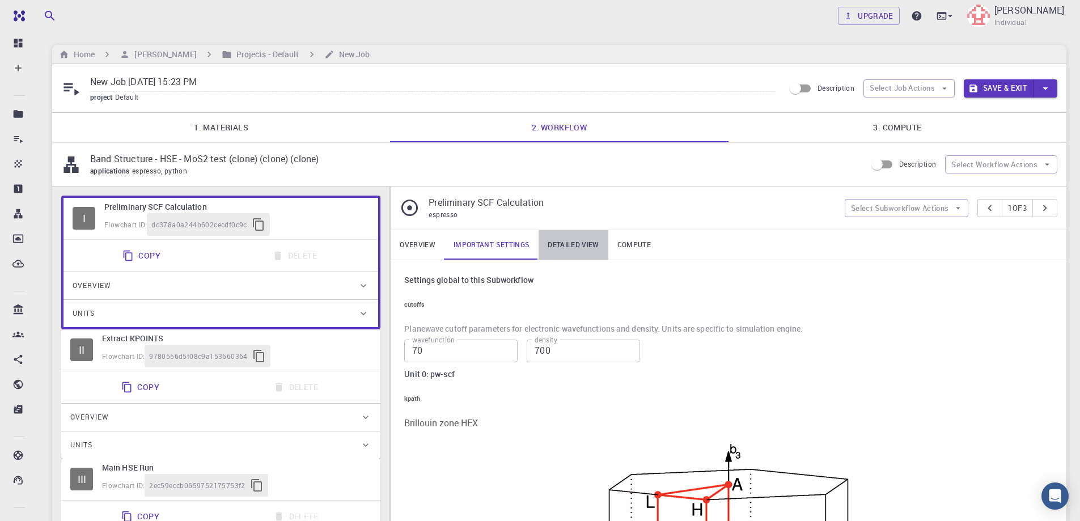
click at [584, 242] on link "Detailed view" at bounding box center [573, 244] width 69 height 29
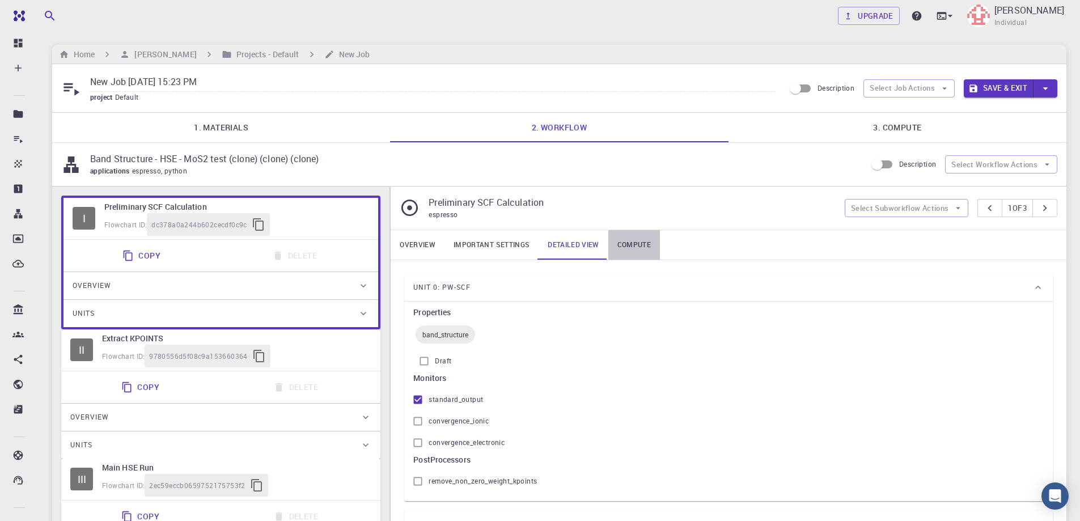
click at [641, 249] on link "Compute" at bounding box center [634, 244] width 52 height 29
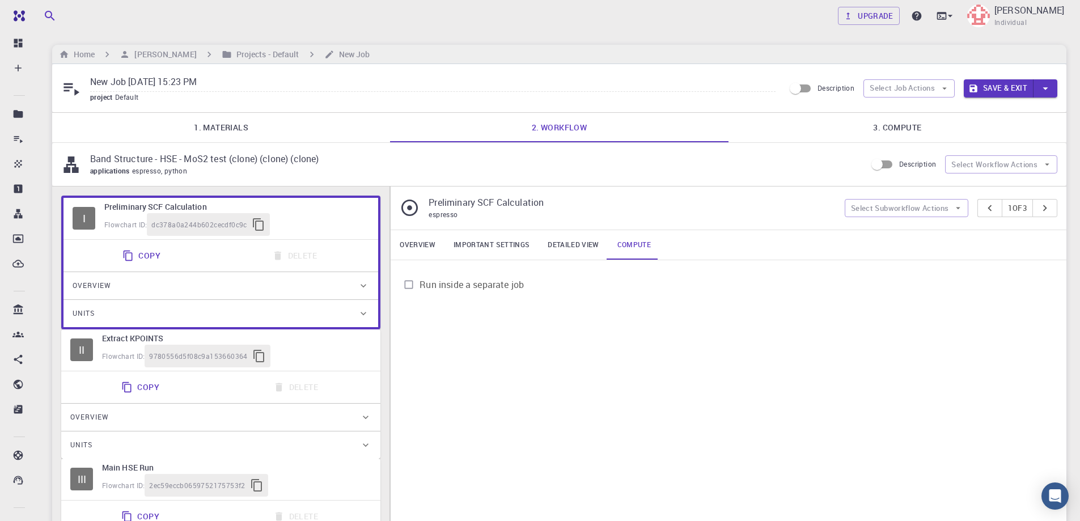
click at [863, 123] on link "3. Compute" at bounding box center [898, 127] width 338 height 29
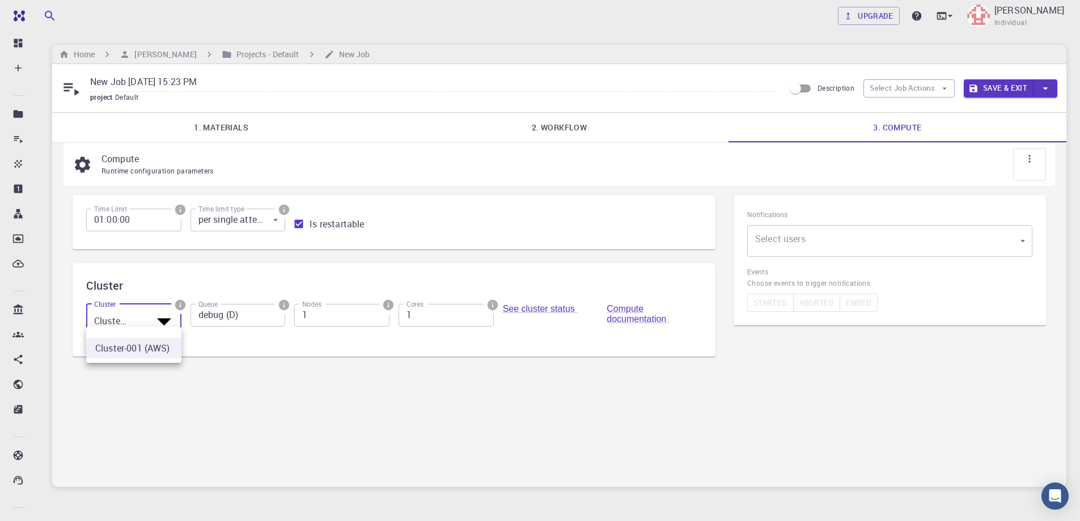
click at [166, 318] on body "Free Dashboard Create New Job New Material Create Material Upload File Import f…" at bounding box center [540, 287] width 1080 height 575
click at [136, 341] on li "Cluster-001 (AWS)" at bounding box center [133, 348] width 95 height 20
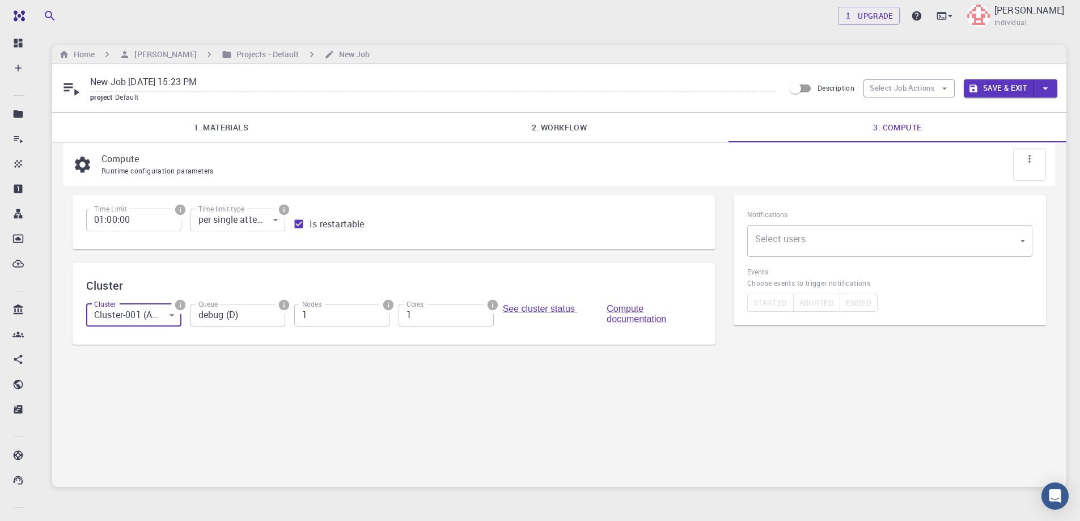
click at [276, 319] on input "debug (D)" at bounding box center [238, 315] width 95 height 23
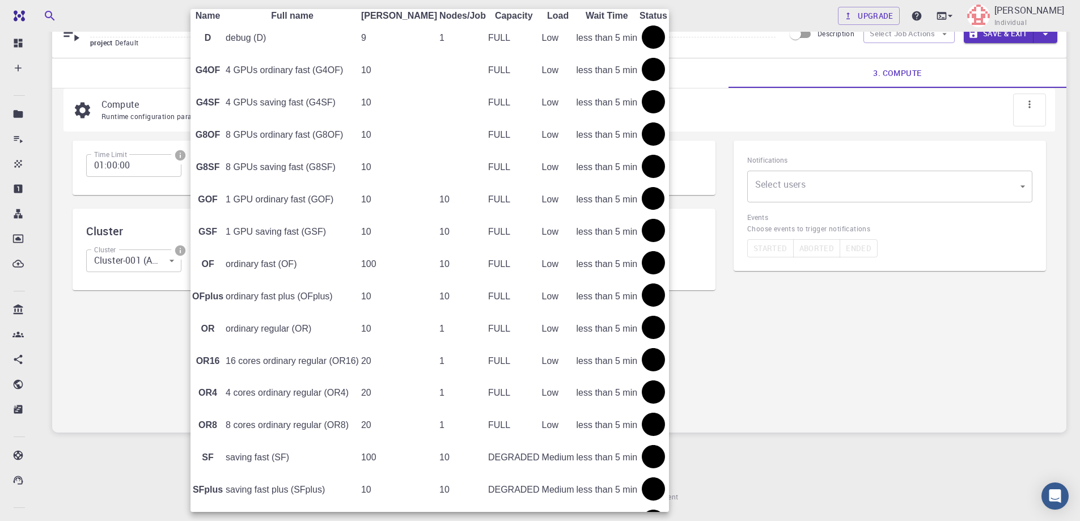
click at [359, 215] on td "1 GPU ordinary fast (GOF)" at bounding box center [292, 199] width 134 height 31
type input "1 GPU ordinary fast (GOF)"
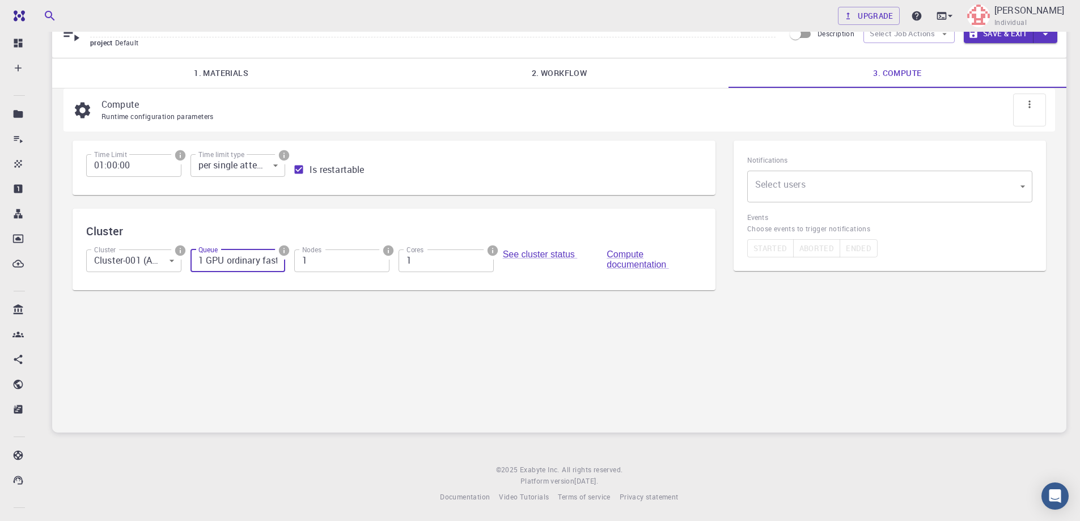
scroll to position [0, 28]
click at [378, 257] on input "2" at bounding box center [341, 260] width 95 height 23
click at [378, 257] on input "3" at bounding box center [341, 260] width 95 height 23
click at [378, 257] on input "4" at bounding box center [341, 260] width 95 height 23
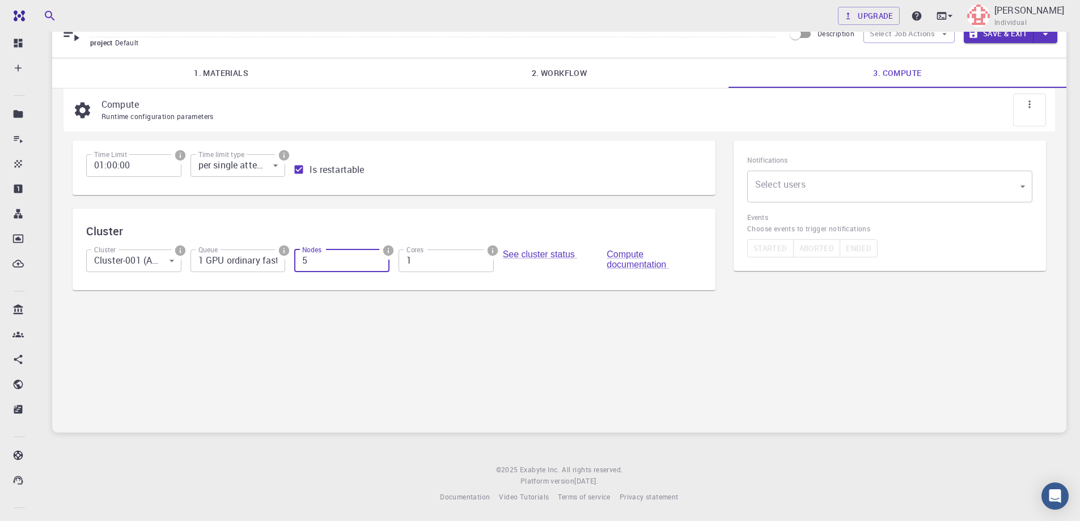
click at [378, 257] on input "5" at bounding box center [341, 260] width 95 height 23
type input "6"
click at [378, 257] on input "6" at bounding box center [341, 260] width 95 height 23
click at [483, 258] on input "2" at bounding box center [446, 260] width 95 height 23
click at [483, 258] on input "3" at bounding box center [446, 260] width 95 height 23
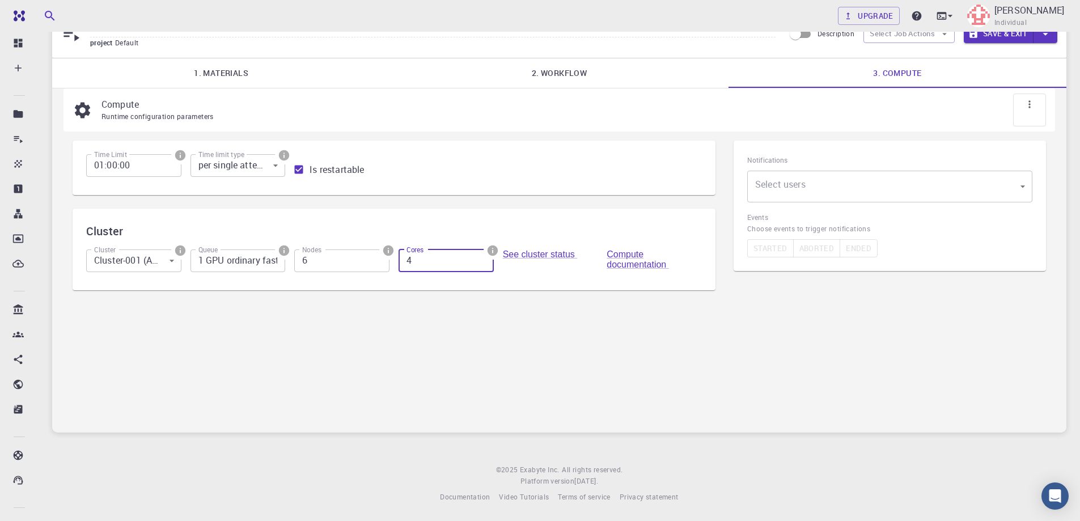
click at [483, 258] on input "4" at bounding box center [446, 260] width 95 height 23
click at [483, 258] on input "5" at bounding box center [446, 260] width 95 height 23
type input "6"
click at [483, 258] on input "6" at bounding box center [446, 260] width 95 height 23
click at [543, 325] on div "Compute Runtime configuration parameters Time Limit 01:00:00 Time Limit Time li…" at bounding box center [559, 260] width 1014 height 344
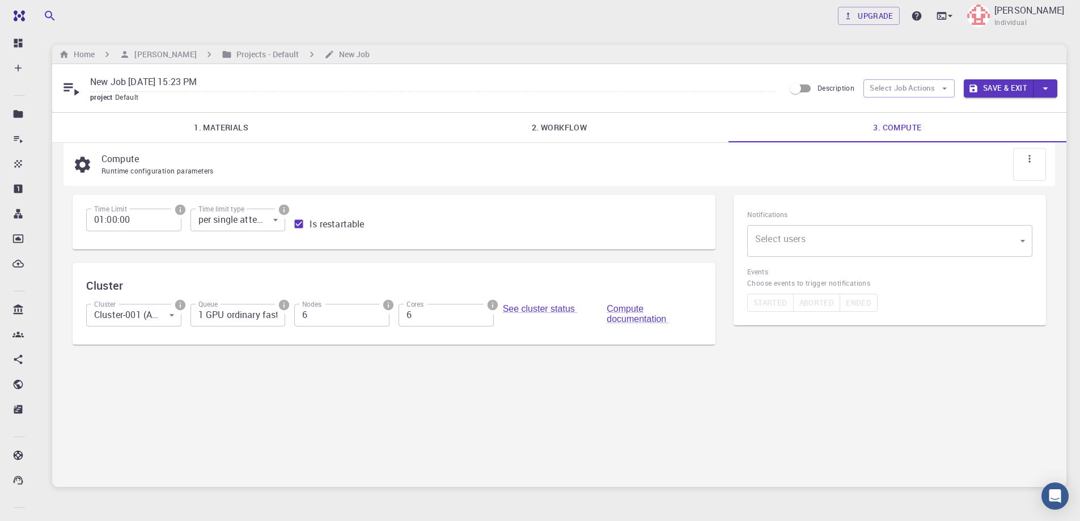
click at [998, 90] on button "Save & Exit" at bounding box center [999, 88] width 70 height 18
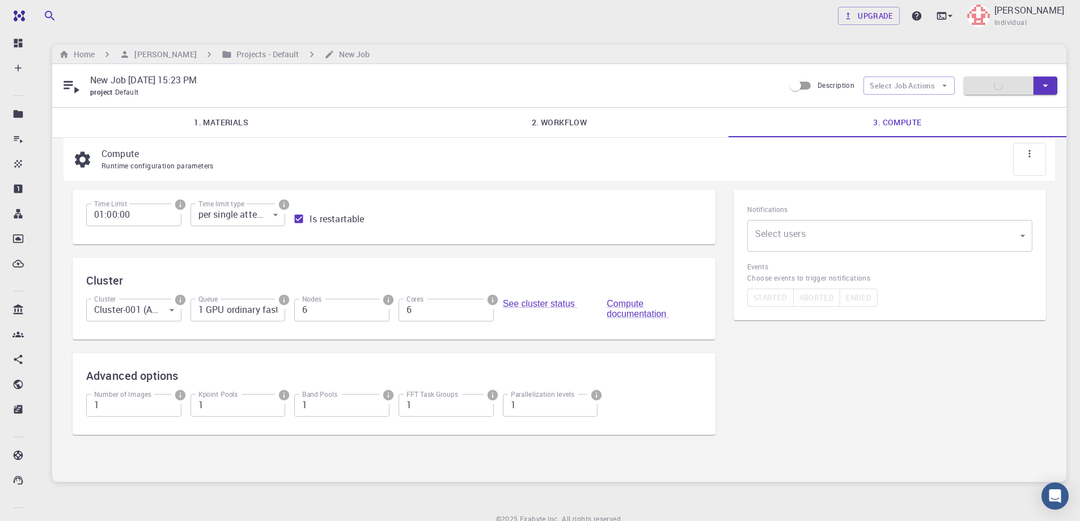
click at [156, 78] on p "New Job [DATE] 15:23 PM" at bounding box center [432, 80] width 685 height 14
click at [584, 80] on p "New Job [DATE] 15:23 PM" at bounding box center [432, 80] width 685 height 14
click at [1048, 87] on icon "button" at bounding box center [1045, 85] width 12 height 12
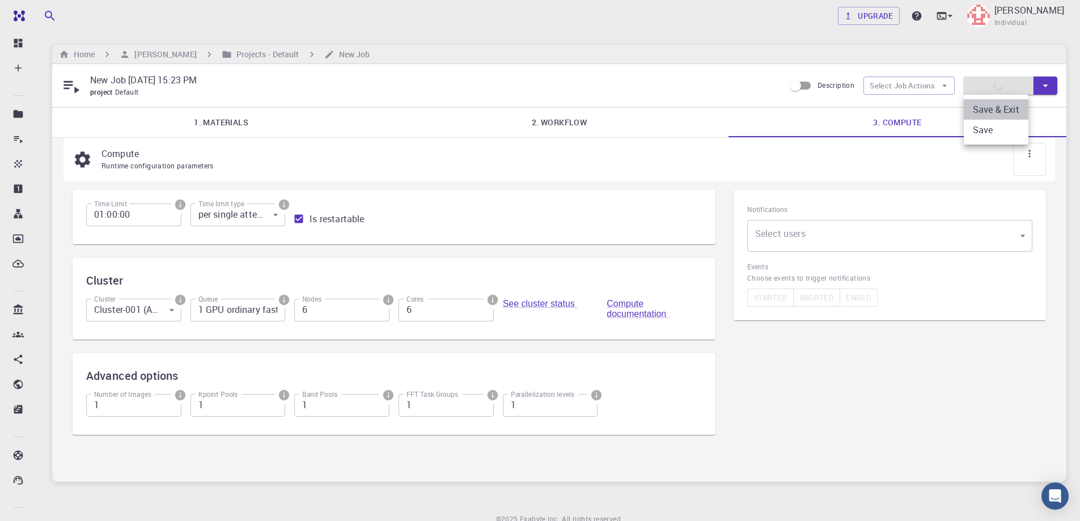
click at [1002, 108] on li "Save & Exit" at bounding box center [996, 109] width 65 height 20
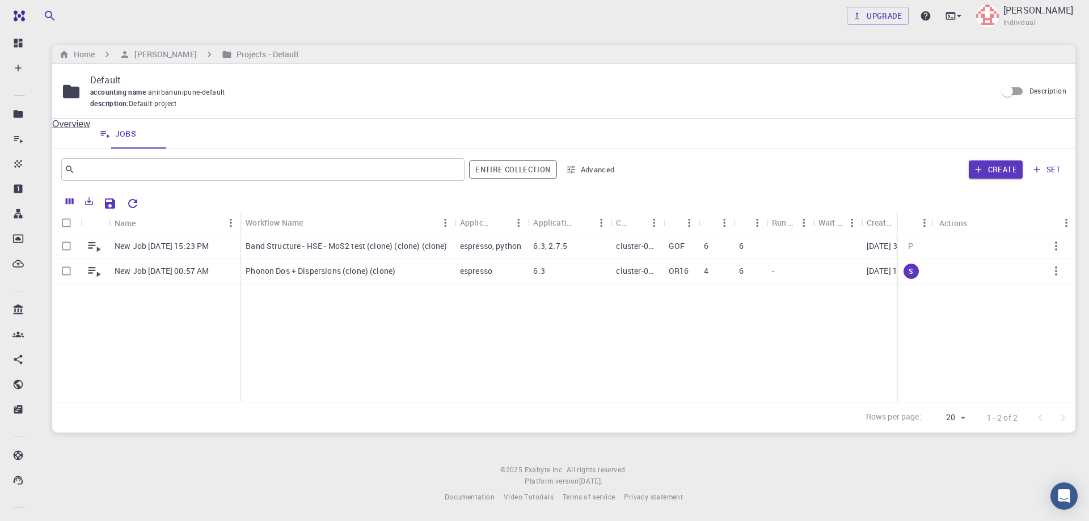
click at [445, 343] on div "New Job [DATE] 15:23 PM New Job [DATE] 00:57 AM Band Structure - HSE - MoS2 tes…" at bounding box center [657, 318] width 1211 height 168
click at [62, 246] on input "Select row" at bounding box center [67, 246] width 22 height 22
checkbox input "true"
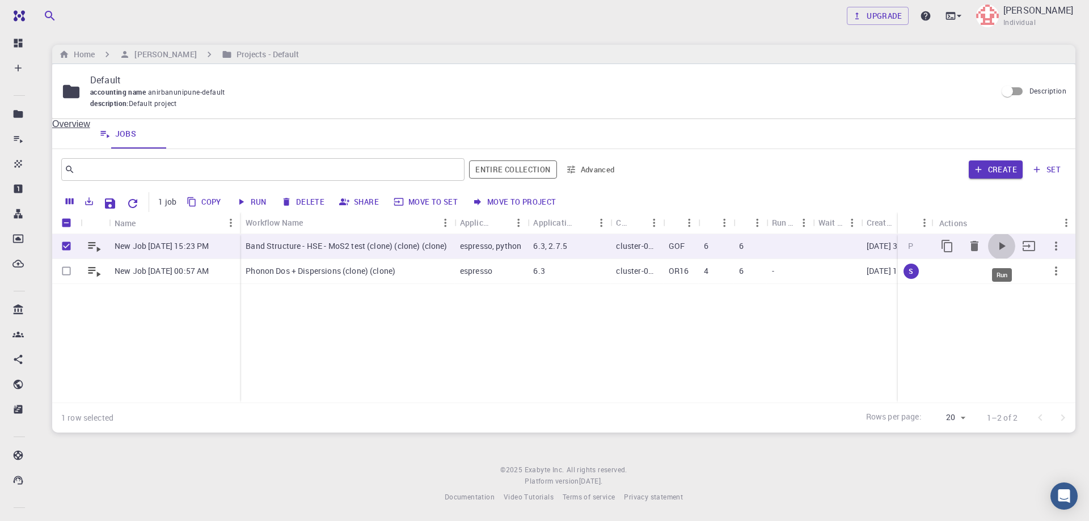
click at [1001, 242] on icon "Run" at bounding box center [1001, 246] width 14 height 14
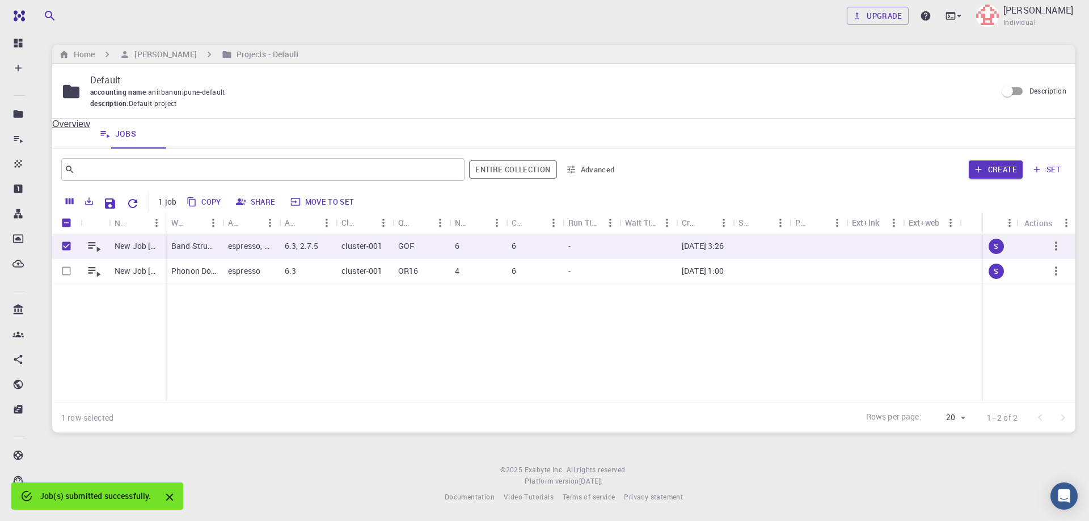
click at [348, 352] on div "New Job [DATE] 15:23 PM New Job [DATE] 00:57 AM Band Structure - HSE - MoS2 tes…" at bounding box center [563, 318] width 1023 height 168
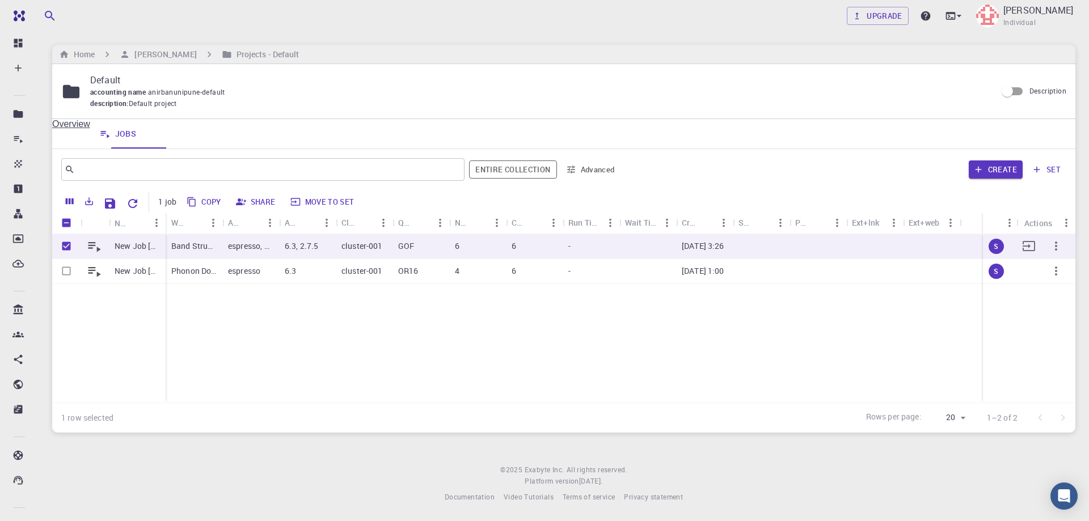
click at [66, 245] on input "Unselect row" at bounding box center [67, 246] width 22 height 22
checkbox input "false"
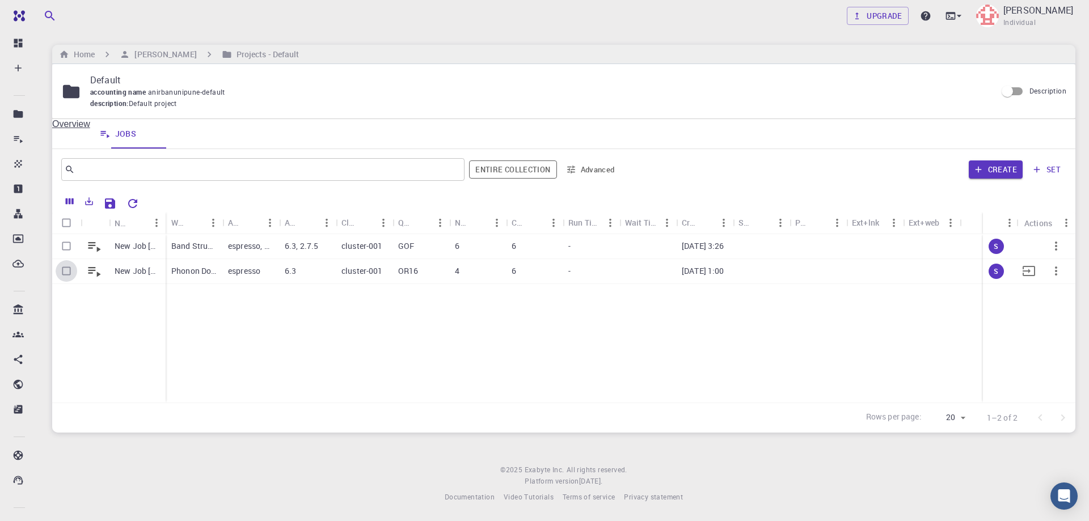
click at [65, 271] on input "Select row" at bounding box center [67, 271] width 22 height 22
checkbox input "true"
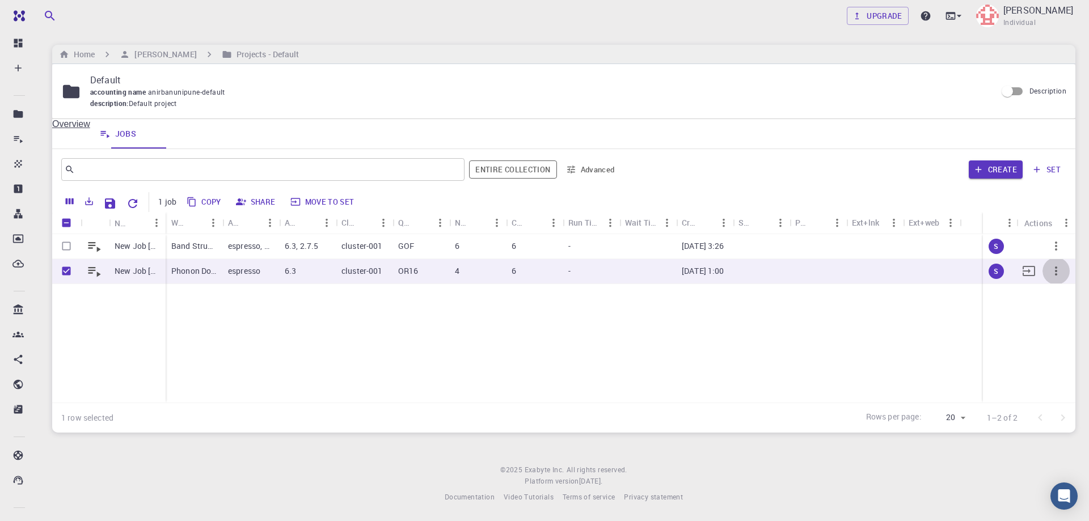
click at [1058, 272] on icon "button" at bounding box center [1056, 271] width 14 height 14
click at [1057, 319] on span "Expand" at bounding box center [1045, 324] width 24 height 11
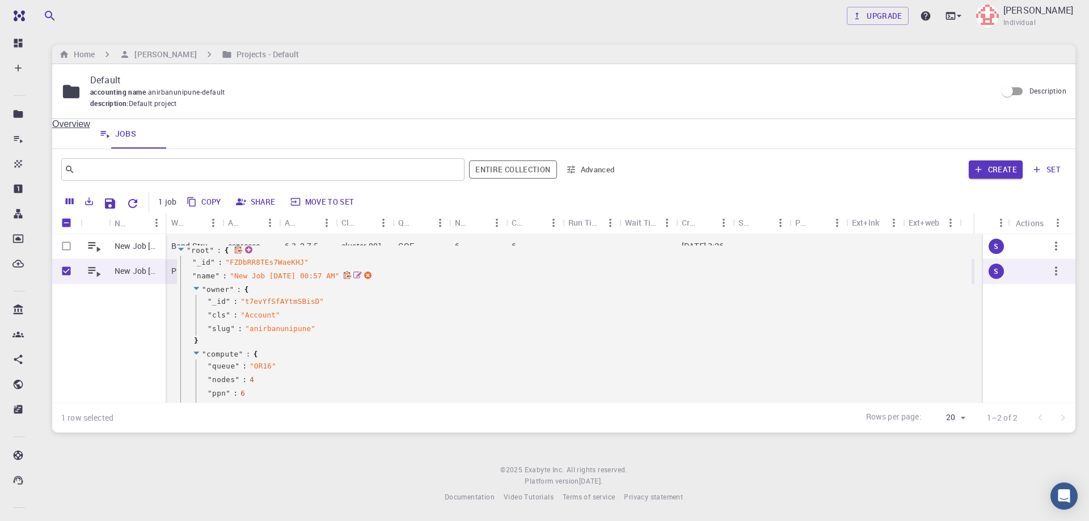
click at [230, 280] on span "" New Job [DATE] 00:57 AM "" at bounding box center [284, 276] width 109 height 9
click at [353, 280] on icon at bounding box center [357, 275] width 9 height 9
drag, startPoint x: 157, startPoint y: 338, endPoint x: 116, endPoint y: 328, distance: 42.1
click at [230, 295] on textarea "New Job [DATE] 00:57 AM" at bounding box center [283, 283] width 107 height 24
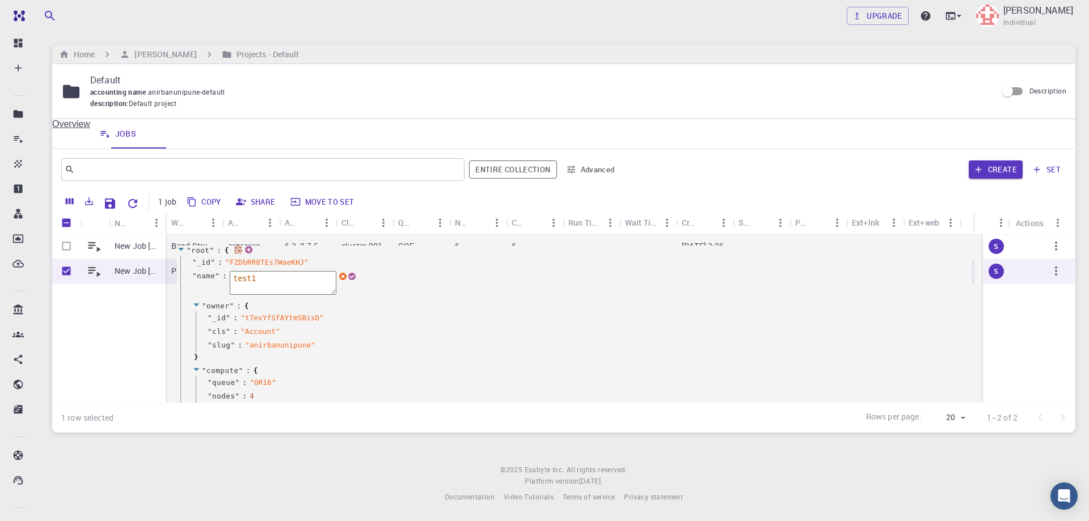
type textarea "test1"
click at [348, 281] on icon at bounding box center [352, 276] width 9 height 9
click at [345, 462] on div "Upgrade [PERSON_NAME] Individual Home [PERSON_NAME] Projects - Default Default …" at bounding box center [564, 260] width 1050 height 521
click at [1050, 269] on icon "button" at bounding box center [1056, 271] width 14 height 14
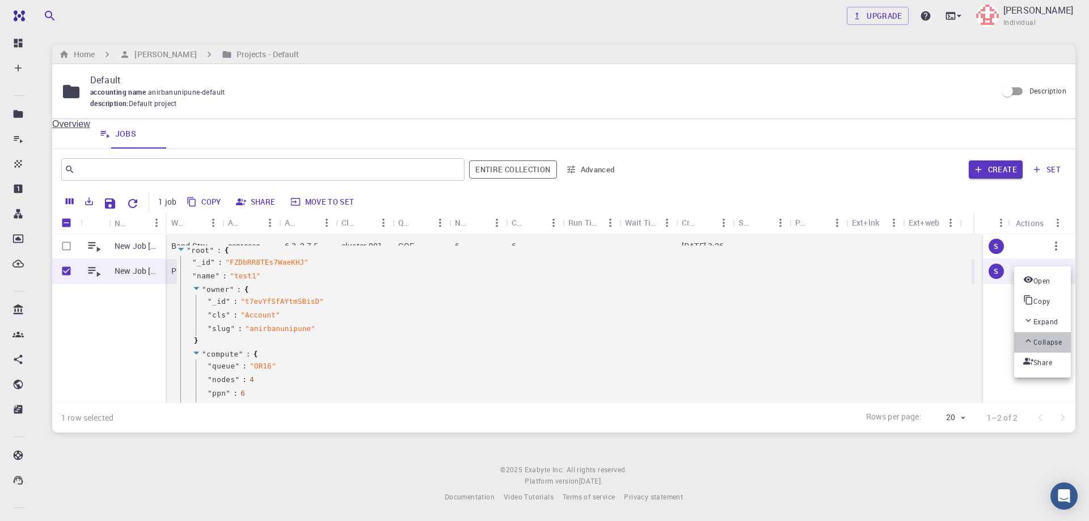
click at [1056, 337] on span "Collapse" at bounding box center [1047, 342] width 28 height 11
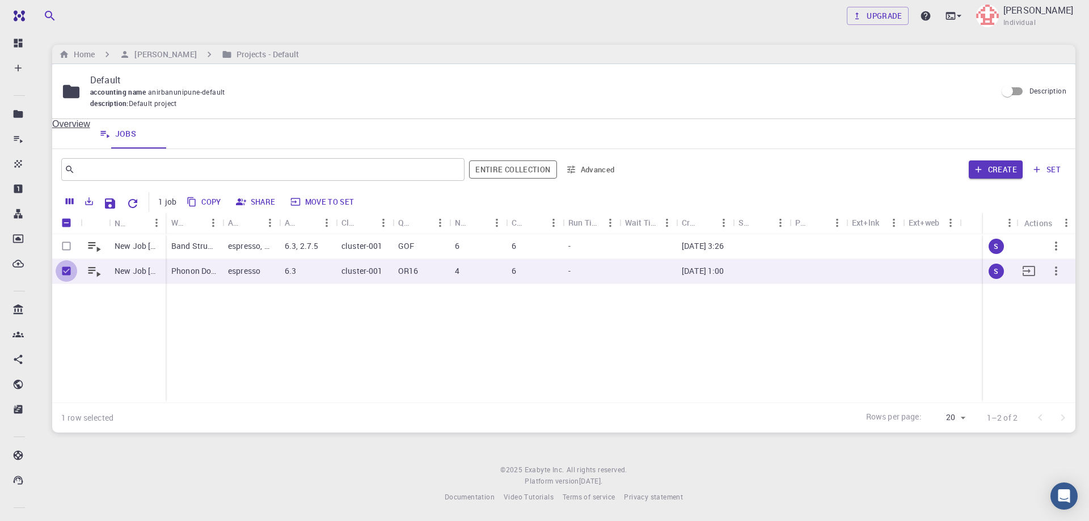
click at [65, 272] on input "Unselect row" at bounding box center [67, 271] width 22 height 22
checkbox input "false"
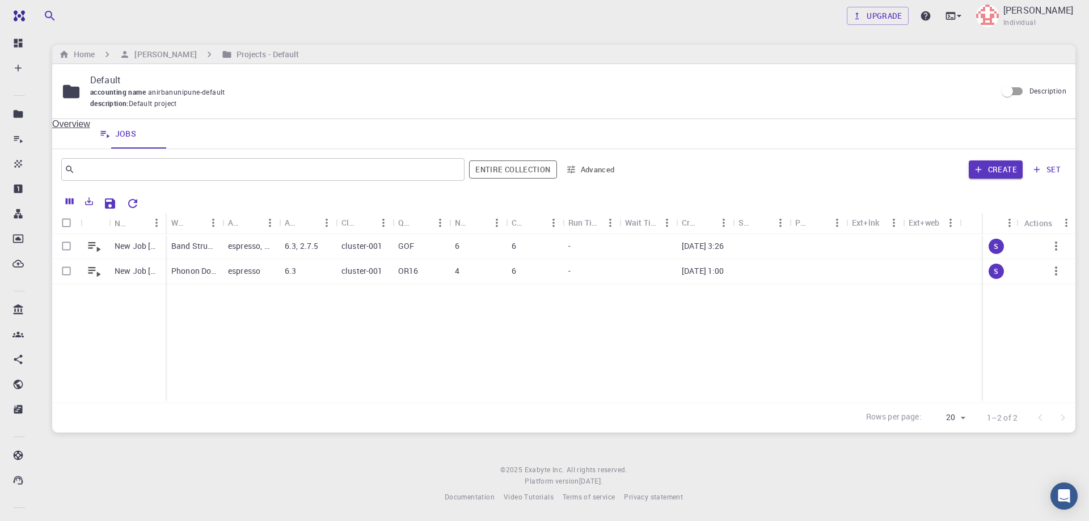
click at [242, 321] on div "New Job [DATE] 15:23 PM New Job [DATE] 00:57 AM Band Structure - HSE - MoS2 tes…" at bounding box center [563, 318] width 1023 height 168
click at [111, 134] on icon at bounding box center [104, 133] width 11 height 11
click at [84, 130] on link "Overview" at bounding box center [71, 133] width 38 height 29
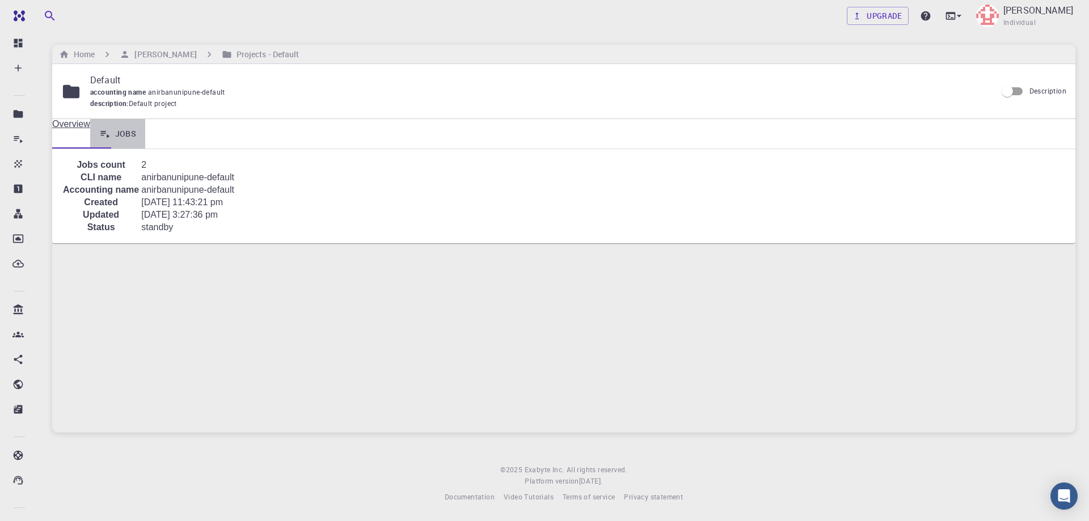
click at [138, 134] on link "Jobs" at bounding box center [118, 133] width 56 height 29
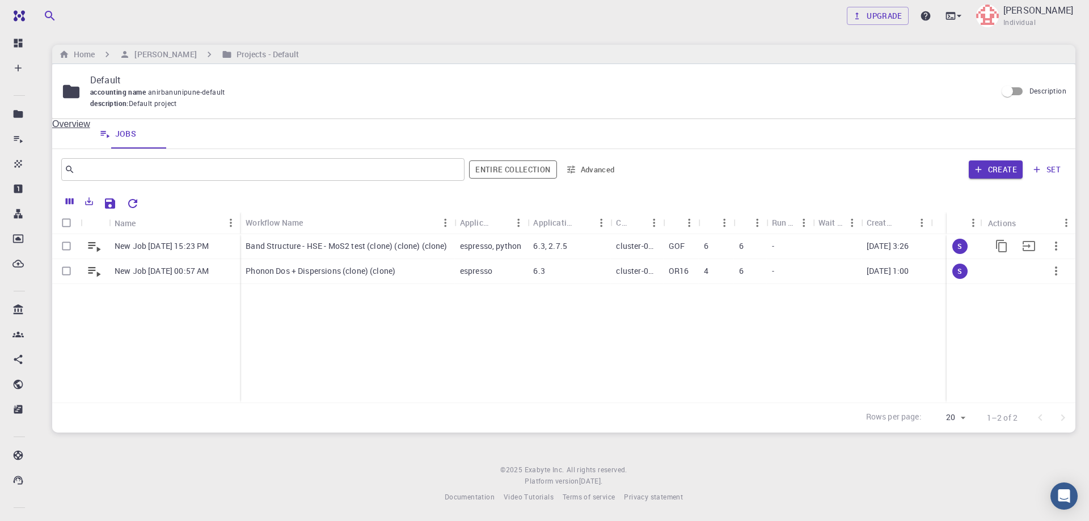
click at [1057, 242] on icon "button" at bounding box center [1056, 246] width 14 height 14
click at [688, 353] on div at bounding box center [544, 260] width 1089 height 521
click at [688, 336] on div "New Job [DATE] 15:23 PM New Job [DATE] 00:57 AM Band Structure - HSE - MoS2 tes…" at bounding box center [633, 318] width 1162 height 168
click at [1024, 244] on icon "Move to set" at bounding box center [1029, 246] width 14 height 14
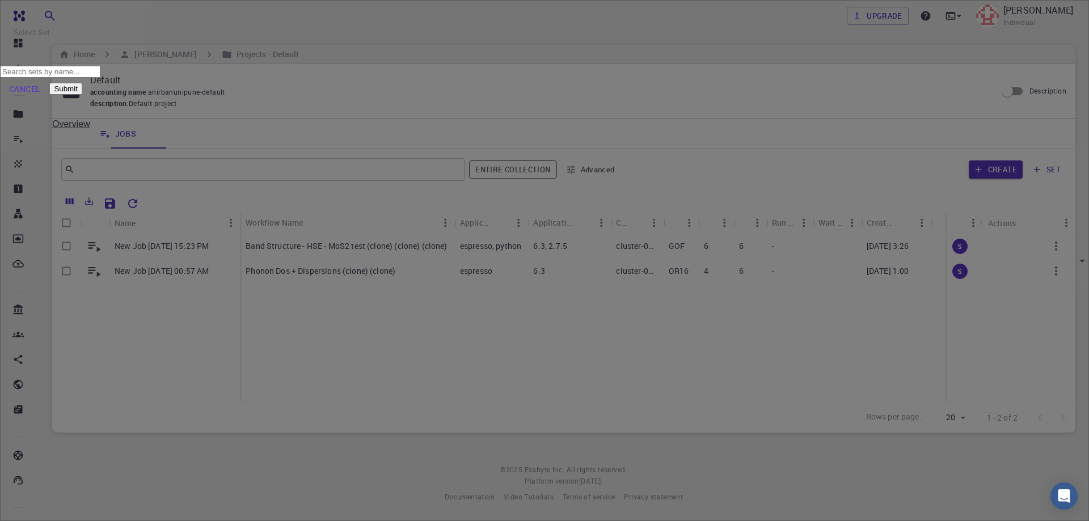
click at [100, 78] on input "text" at bounding box center [50, 72] width 100 height 12
click at [506, 293] on div "No options" at bounding box center [544, 286] width 313 height 14
click at [489, 100] on div "Cancel Submit" at bounding box center [544, 89] width 1089 height 23
click at [100, 78] on input "text" at bounding box center [50, 72] width 100 height 12
type input "test1"
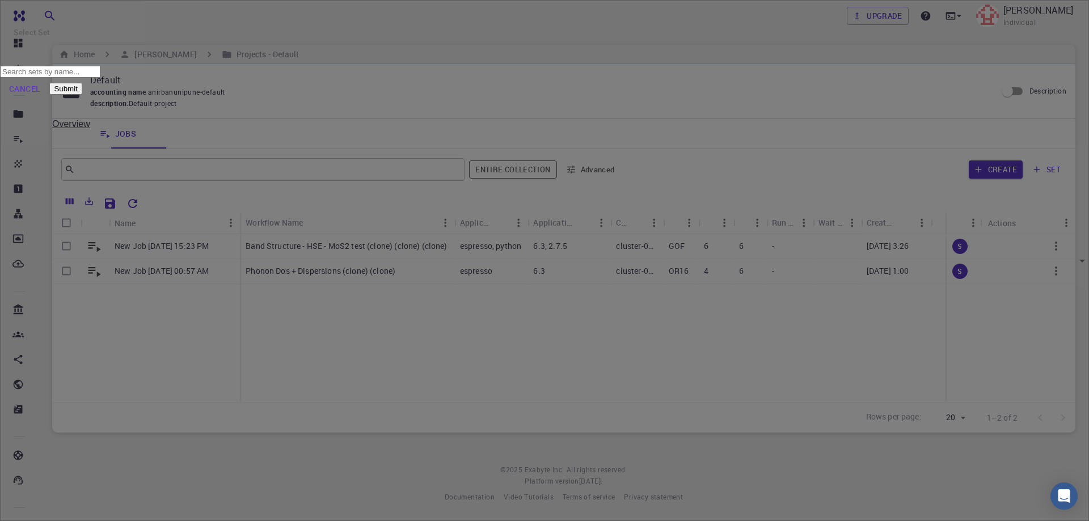
click at [604, 57] on div "Select Set" at bounding box center [544, 33] width 1061 height 48
click at [1075, 265] on icon "Open" at bounding box center [1082, 261] width 14 height 14
click at [548, 293] on div "No options" at bounding box center [544, 286] width 313 height 14
click at [413, 291] on div "No options" at bounding box center [544, 286] width 313 height 14
click at [463, 100] on div "Cancel Submit" at bounding box center [544, 89] width 1089 height 23
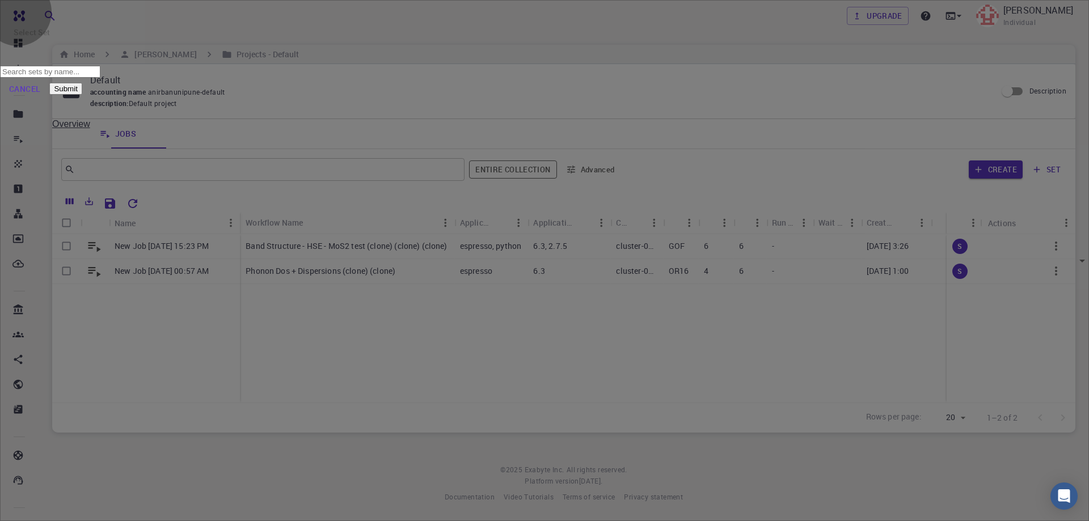
click at [82, 95] on button "Submit" at bounding box center [65, 89] width 32 height 12
click at [49, 100] on button "Cancel" at bounding box center [24, 89] width 49 height 23
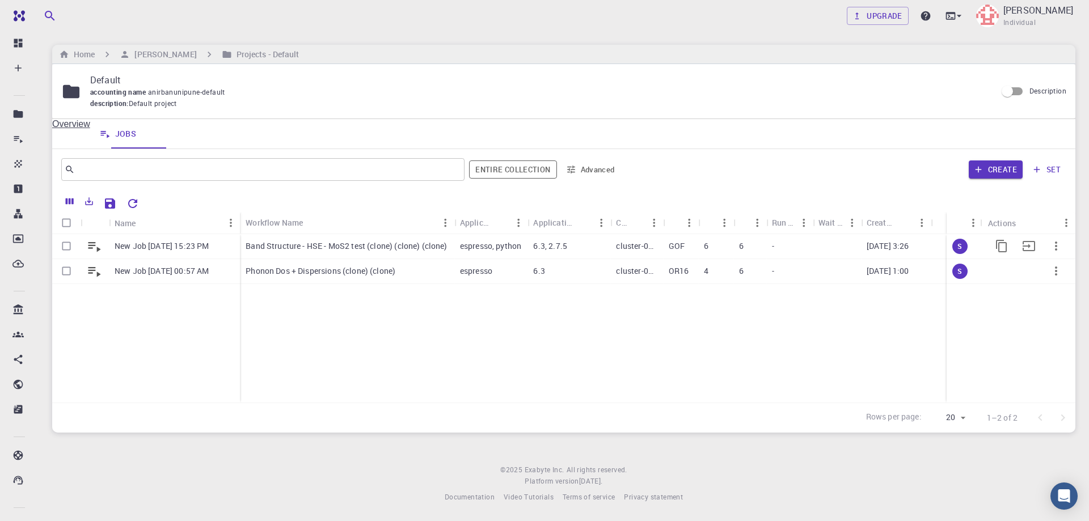
click at [1057, 245] on icon "button" at bounding box center [1056, 246] width 14 height 14
click at [836, 341] on div at bounding box center [544, 260] width 1089 height 521
click at [135, 202] on icon "Reset Explorer Settings" at bounding box center [132, 203] width 9 height 9
click at [1057, 273] on icon "button" at bounding box center [1056, 271] width 14 height 14
click at [887, 304] on div at bounding box center [544, 260] width 1089 height 521
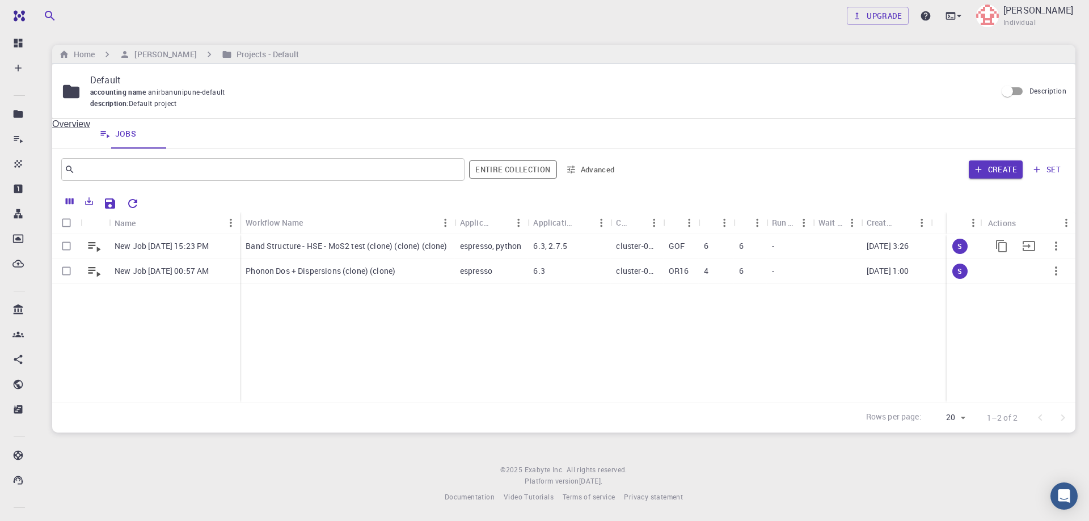
click at [1052, 246] on icon "button" at bounding box center [1056, 246] width 14 height 14
click at [685, 332] on div at bounding box center [544, 260] width 1089 height 521
click at [453, 106] on div "description : Default project" at bounding box center [538, 103] width 897 height 11
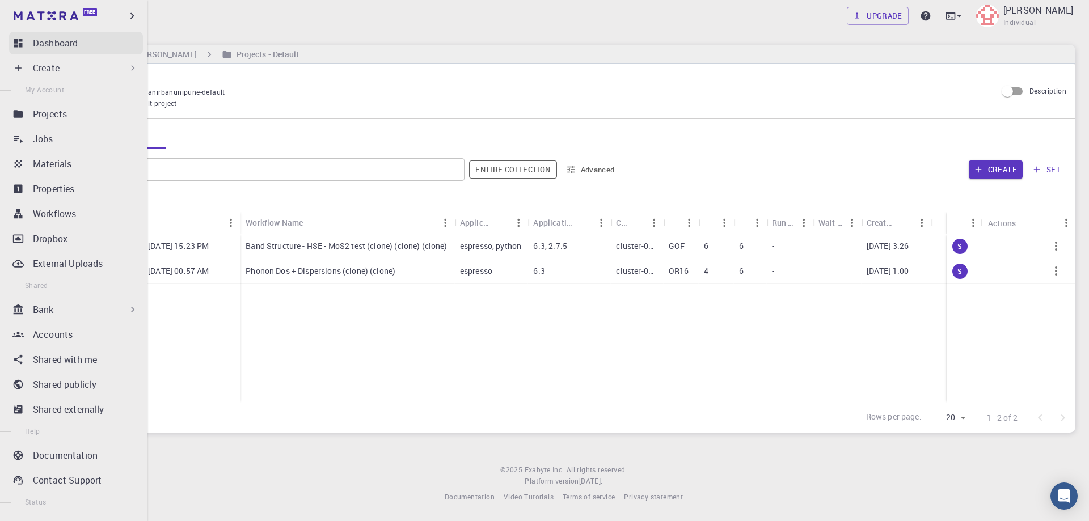
click at [15, 43] on icon at bounding box center [18, 43] width 9 height 9
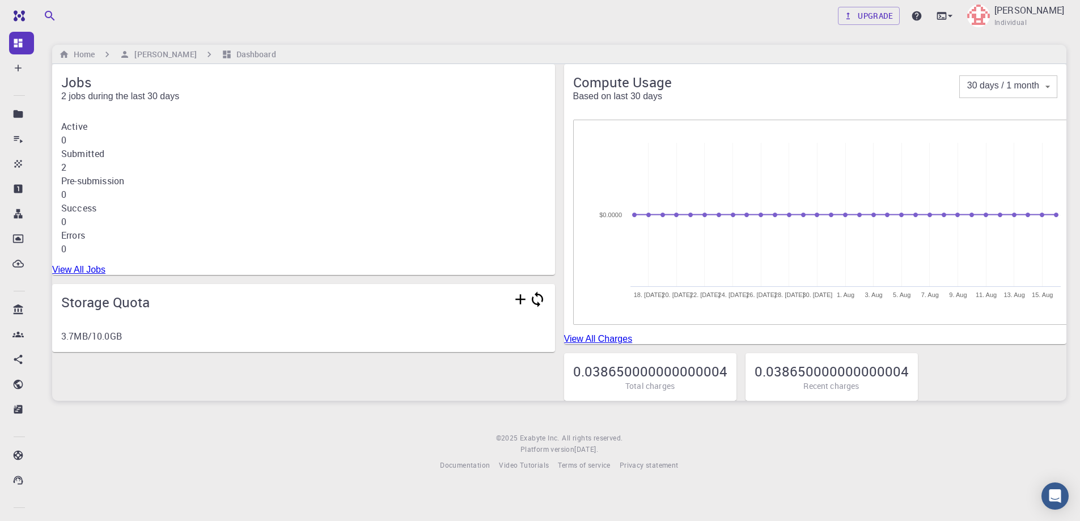
click at [247, 159] on div "Active 0 Submitted 2 Pre-submission 0 Success 0 Errors 0" at bounding box center [303, 188] width 503 height 154
click at [222, 201] on div "Pre-submission 0" at bounding box center [303, 187] width 485 height 27
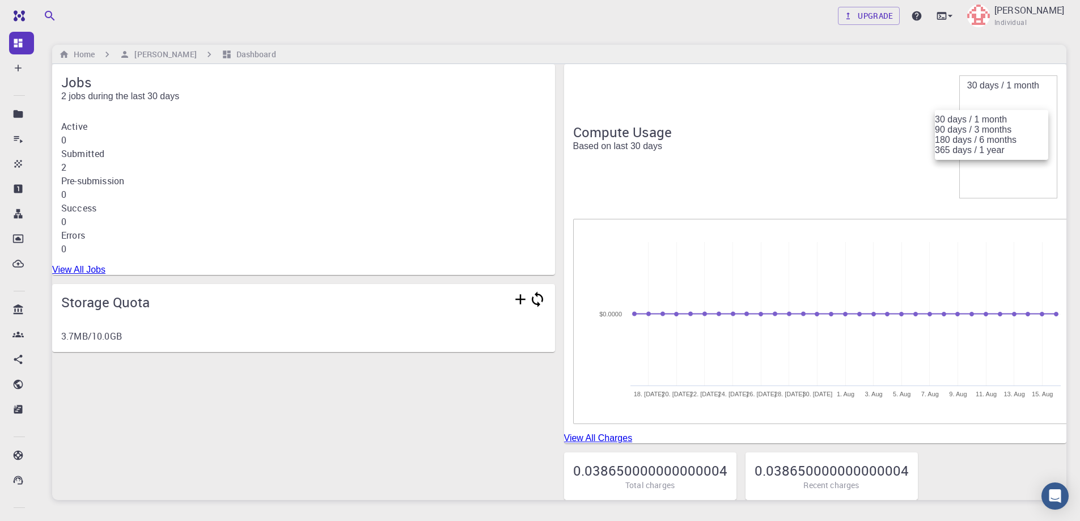
click at [1035, 99] on body "Free Dashboard Create New Job New Material Create Material Upload File Import f…" at bounding box center [540, 294] width 1080 height 589
click at [943, 135] on li "90 days / 3 months" at bounding box center [991, 130] width 113 height 10
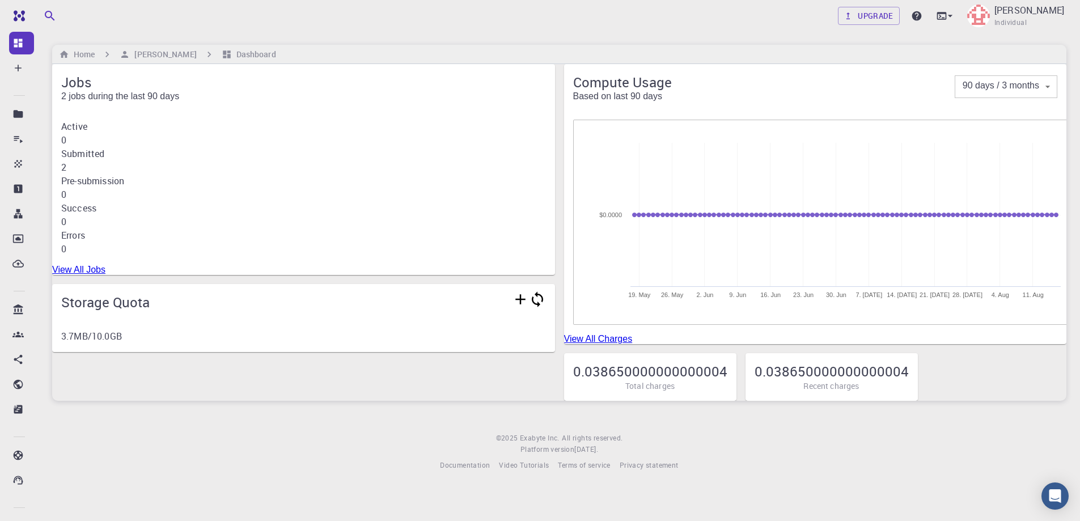
click at [1015, 94] on body "Free Dashboard Create New Job New Material Create Material Upload File Import f…" at bounding box center [540, 260] width 1080 height 521
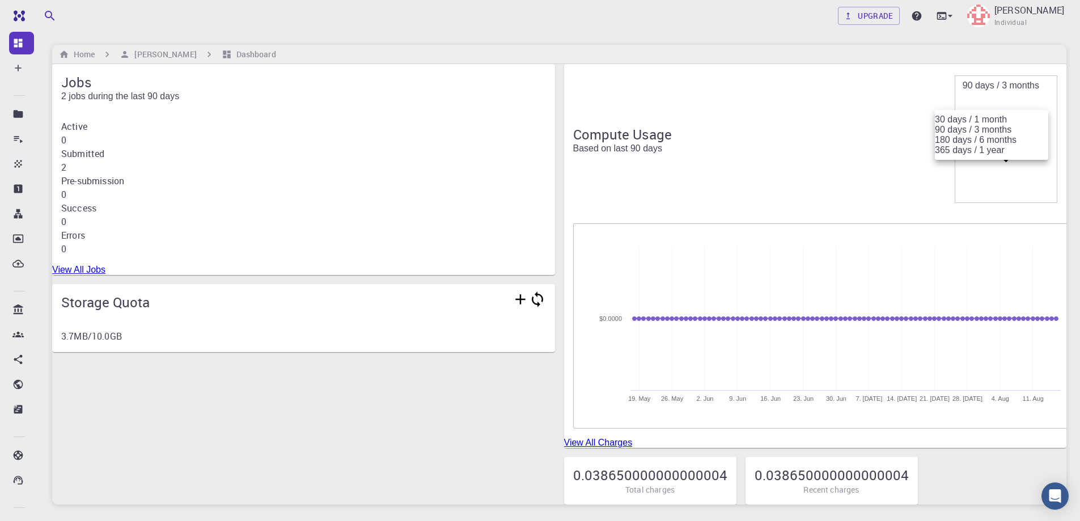
click at [998, 116] on li "30 days / 1 month" at bounding box center [991, 120] width 113 height 10
type input "30"
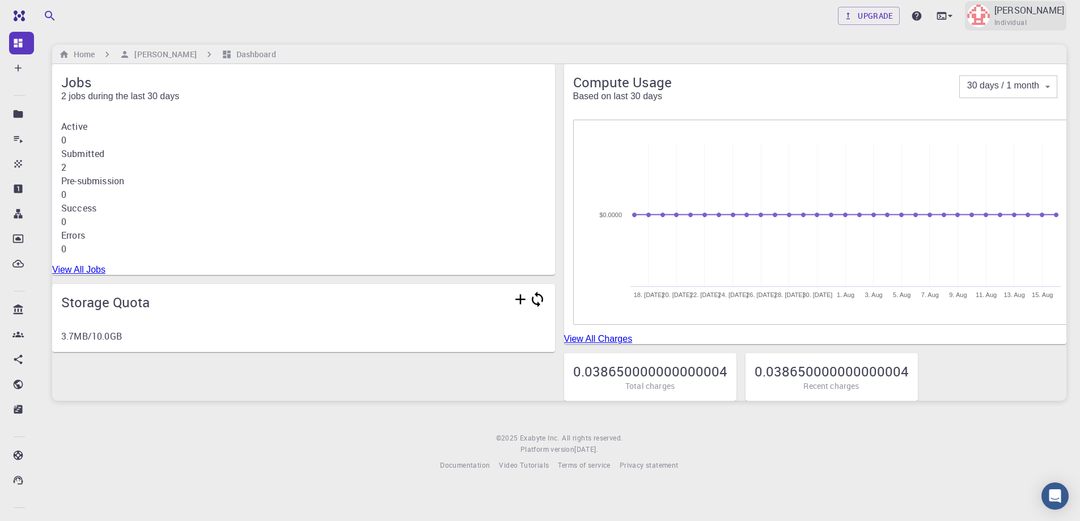
click at [990, 11] on img at bounding box center [978, 16] width 23 height 23
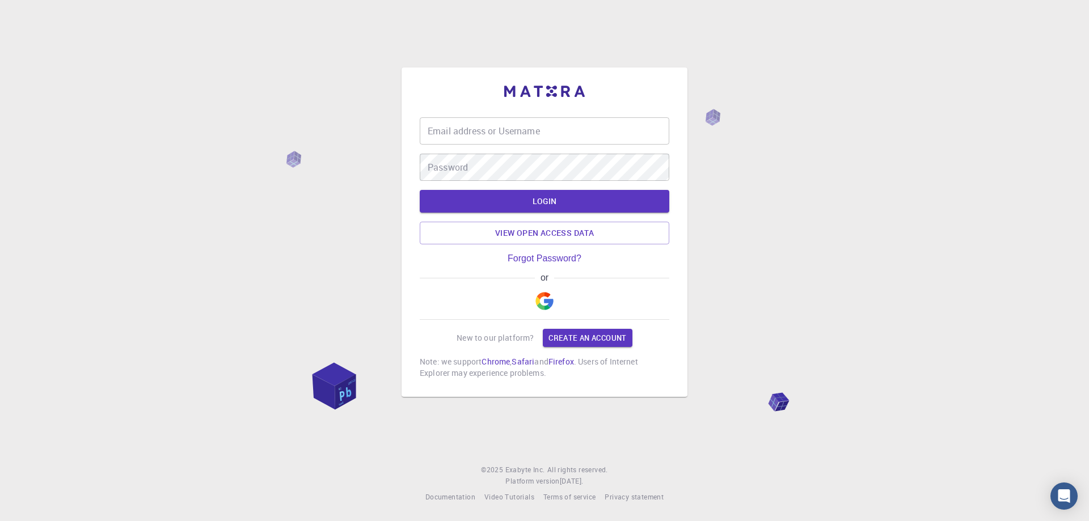
type input "[PERSON_NAME][EMAIL_ADDRESS][DOMAIN_NAME]"
